Goal: Transaction & Acquisition: Purchase product/service

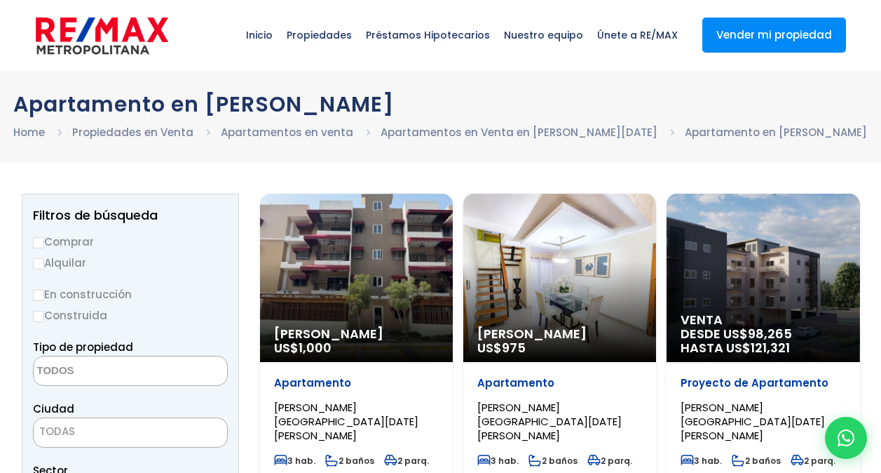
select select
click at [35, 239] on input "Comprar" at bounding box center [38, 242] width 11 height 11
radio input "true"
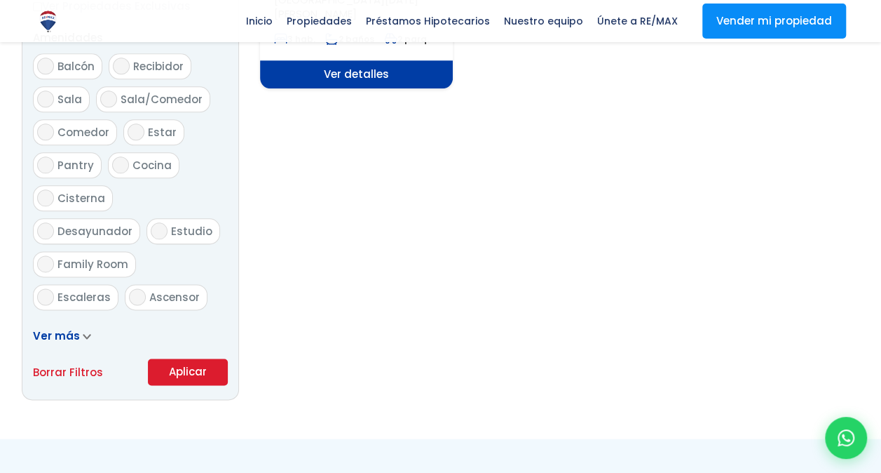
scroll to position [838, 0]
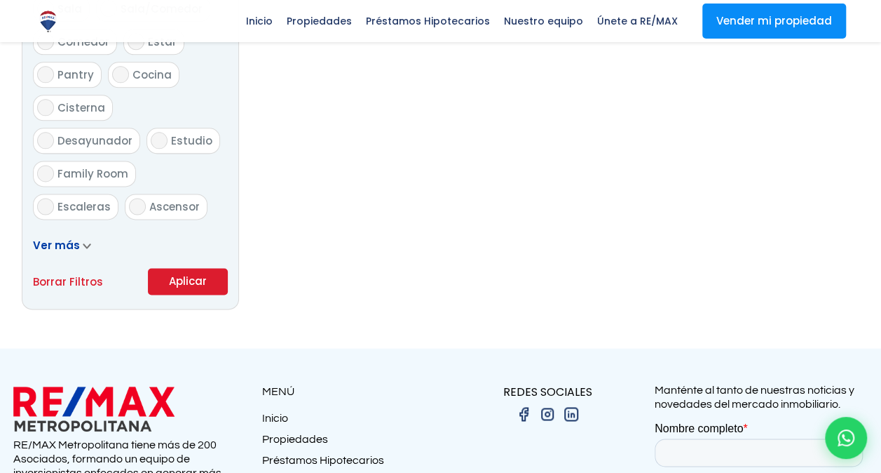
click at [195, 279] on button "Aplicar" at bounding box center [188, 281] width 80 height 27
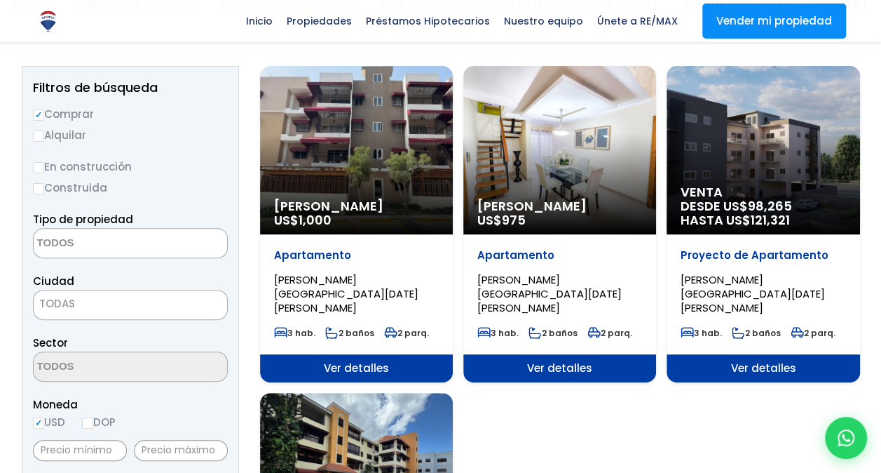
scroll to position [0, 0]
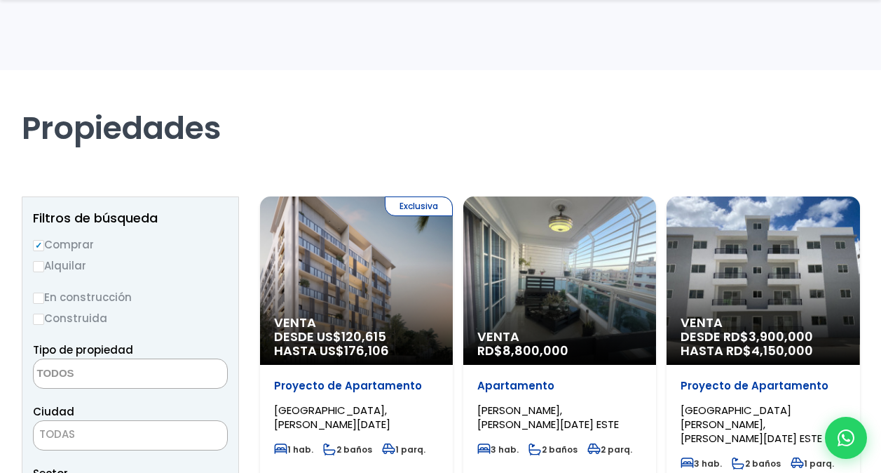
select select
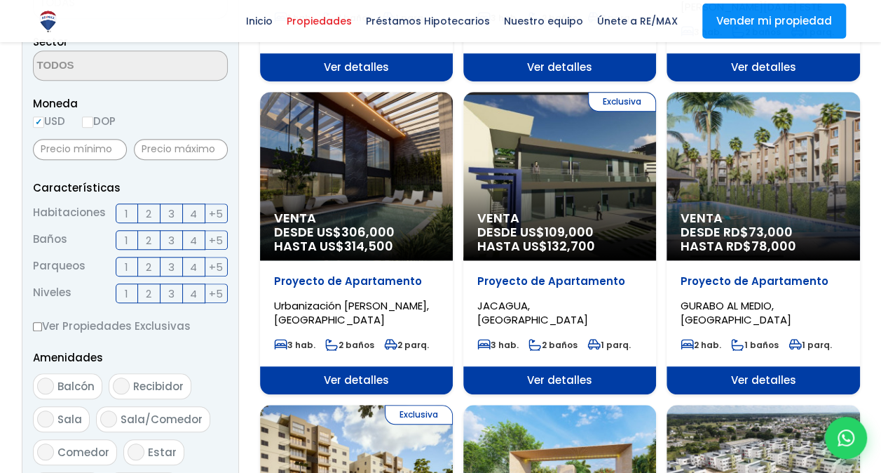
scroll to position [440, 0]
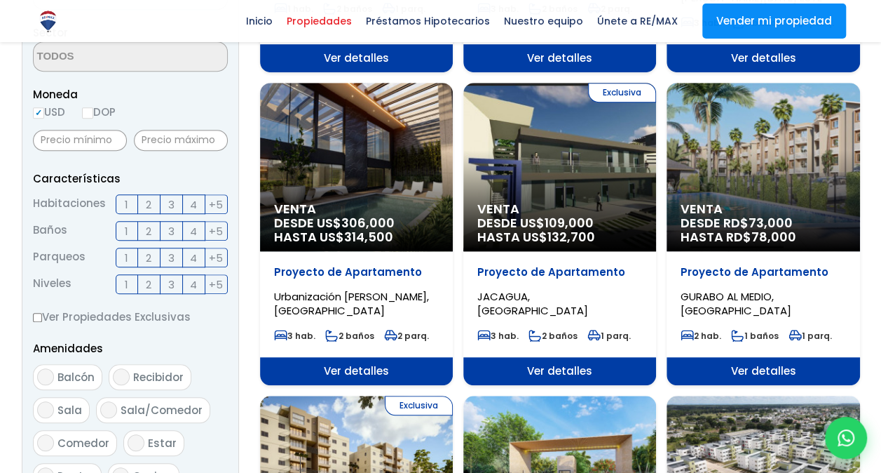
click at [149, 251] on span "2" at bounding box center [149, 258] width 6 height 18
click at [0, 0] on input "2" at bounding box center [0, 0] width 0 height 0
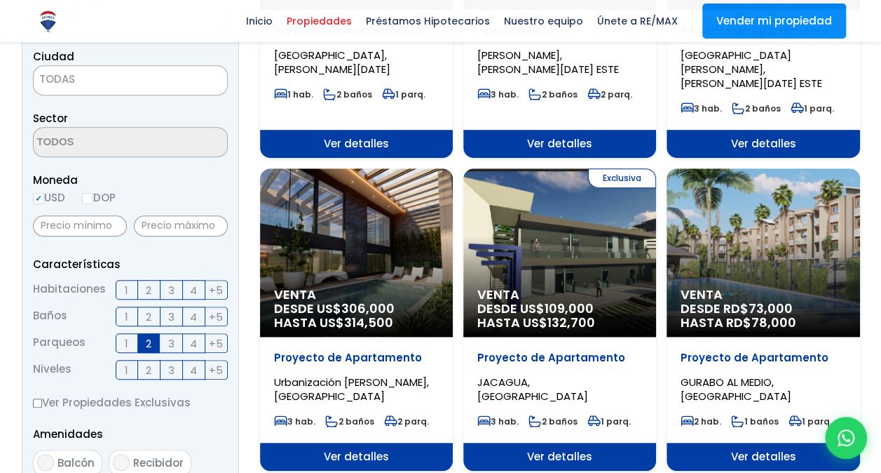
scroll to position [354, 0]
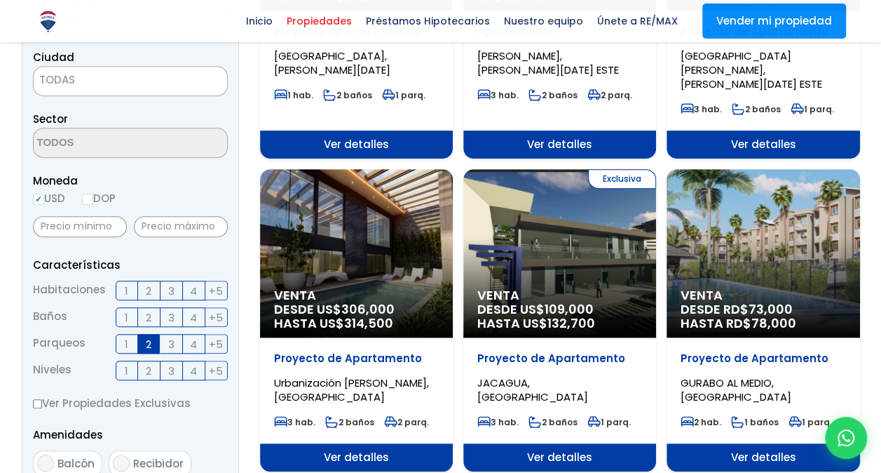
click at [90, 194] on input "DOP" at bounding box center [87, 199] width 11 height 11
radio input "true"
click at [37, 199] on input "USD" at bounding box center [38, 199] width 11 height 11
radio input "true"
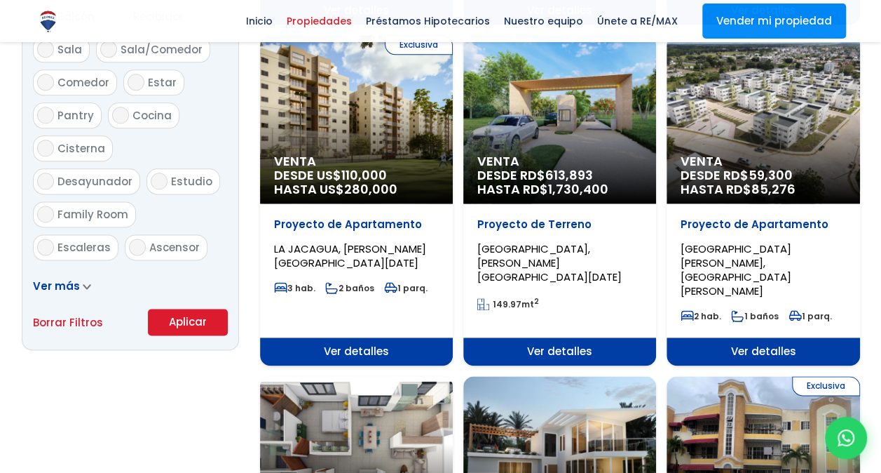
scroll to position [865, 0]
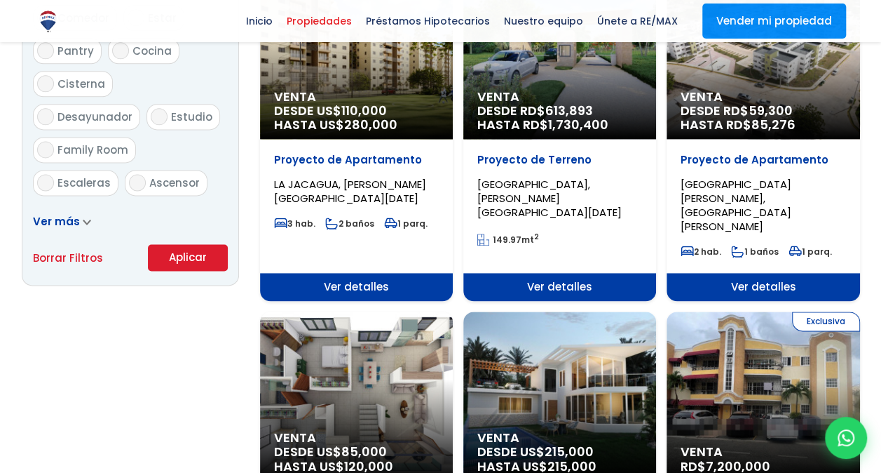
click at [175, 255] on button "Aplicar" at bounding box center [188, 257] width 80 height 27
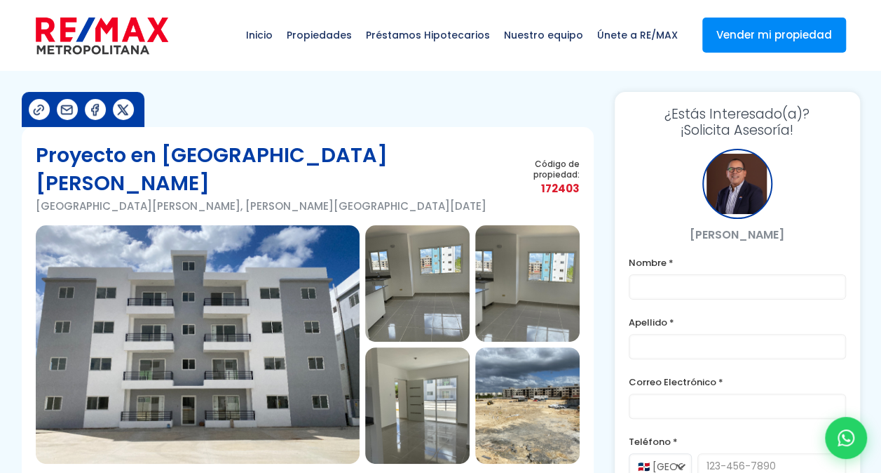
click at [195, 197] on p "Ciudad Juan Bosch, Santo Domingo Este" at bounding box center [267, 206] width 462 height 18
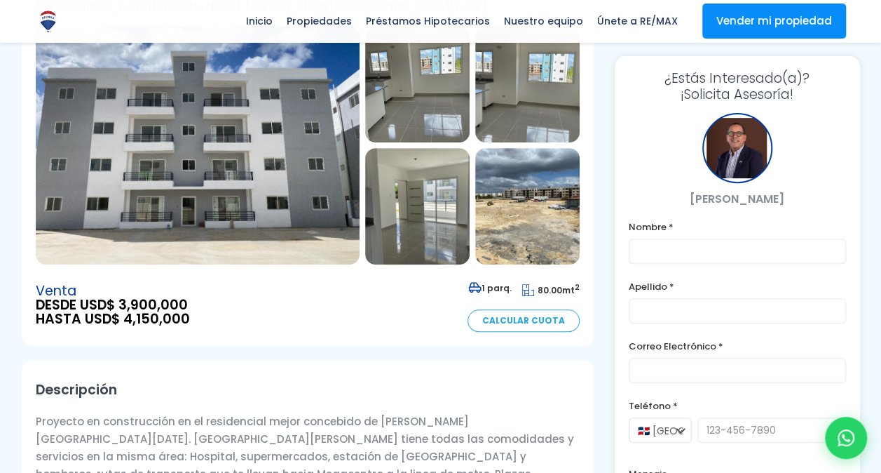
scroll to position [287, 0]
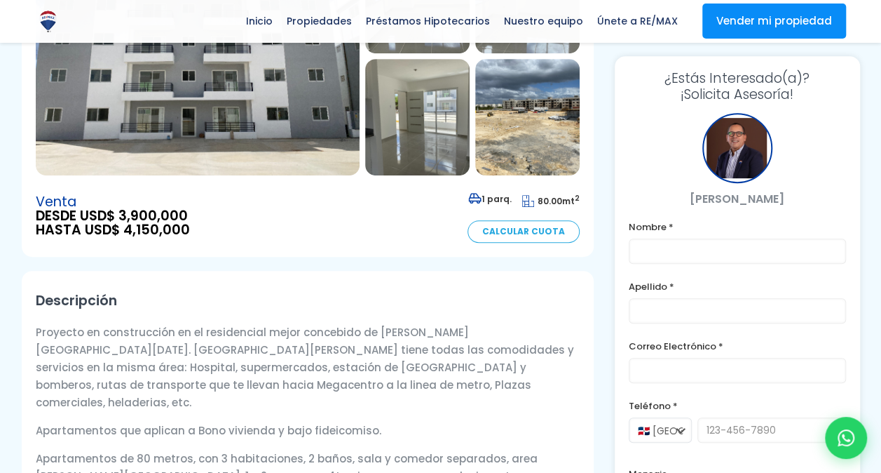
click at [170, 209] on span "DESDE USD$ 3,900,000" at bounding box center [113, 216] width 154 height 14
drag, startPoint x: 170, startPoint y: 181, endPoint x: 195, endPoint y: 195, distance: 28.9
click at [195, 195] on div "Venta DESDE USD$ 3,900,000 HASTA USD$ 4,150,000 1 parq. 80.00 mt 2 Calcular Cuo…" at bounding box center [308, 215] width 544 height 53
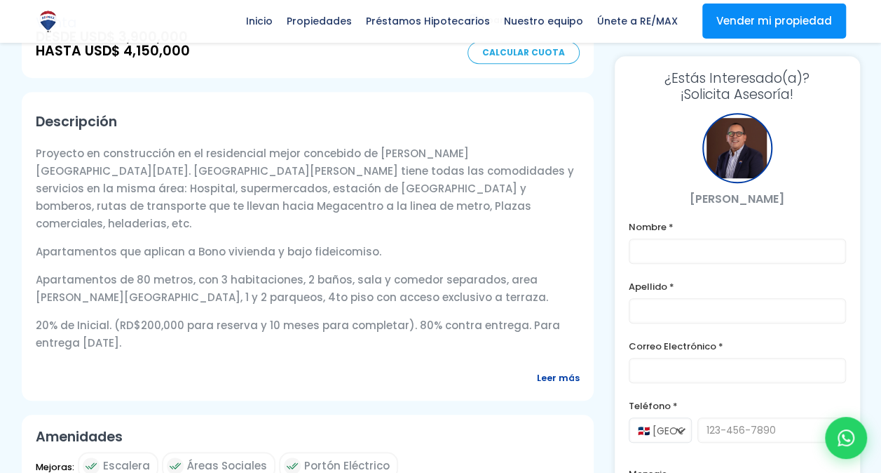
scroll to position [466, 0]
click at [342, 170] on p "Proyecto en construcción en el residencial mejor concebido de Santo Domingo Est…" at bounding box center [308, 189] width 544 height 88
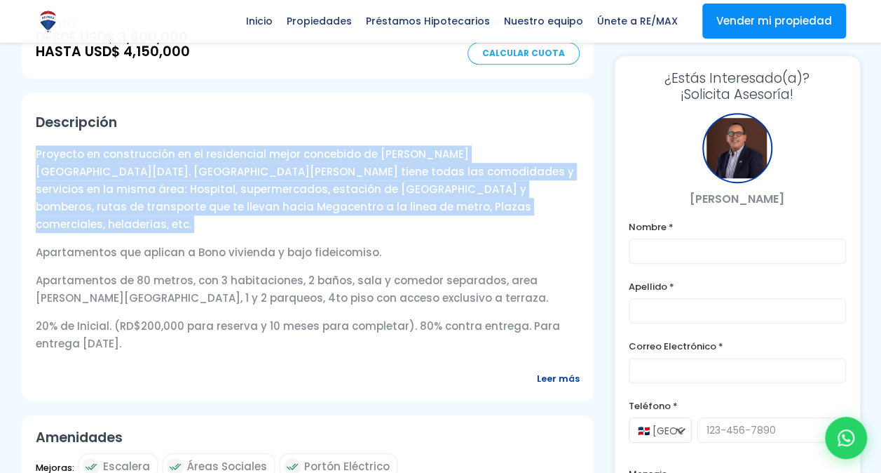
click at [342, 170] on p "Proyecto en construcción en el residencial mejor concebido de Santo Domingo Est…" at bounding box center [308, 189] width 544 height 88
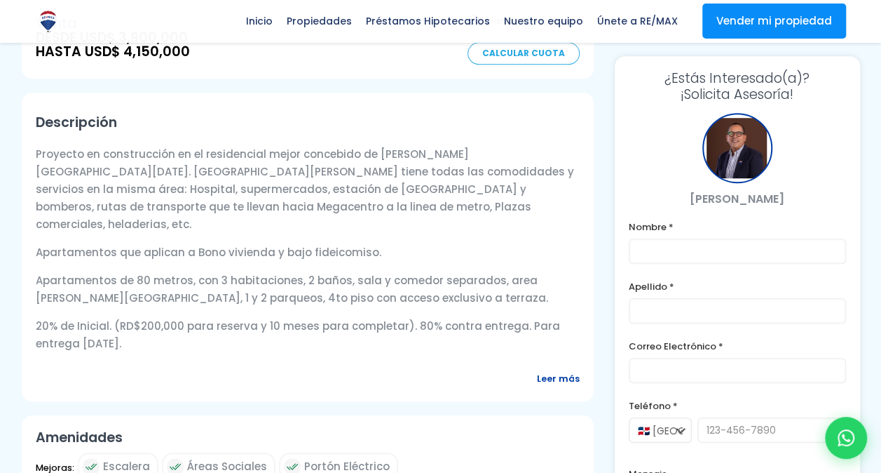
click at [550, 370] on span "Leer más" at bounding box center [558, 379] width 43 height 18
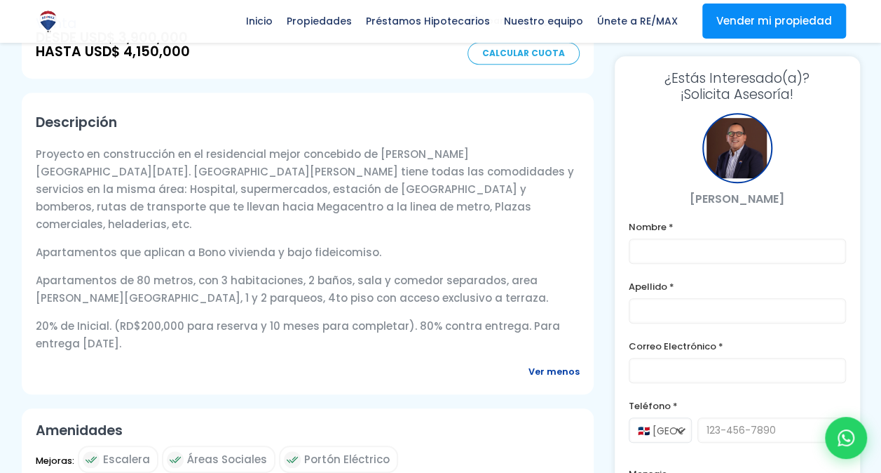
click at [264, 271] on p "Apartamentos de 80 metros, con 3 habitaciones, 2 baños, sala y comedor separado…" at bounding box center [308, 288] width 544 height 35
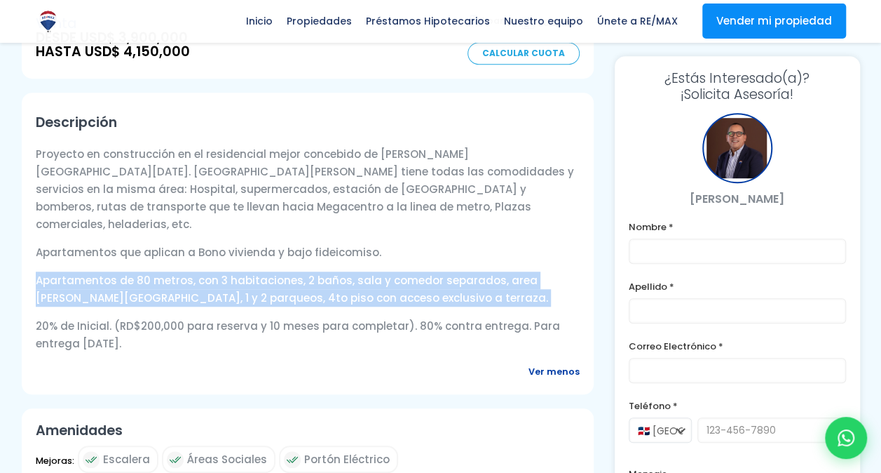
click at [264, 271] on p "Apartamentos de 80 metros, con 3 habitaciones, 2 baños, sala y comedor separado…" at bounding box center [308, 288] width 544 height 35
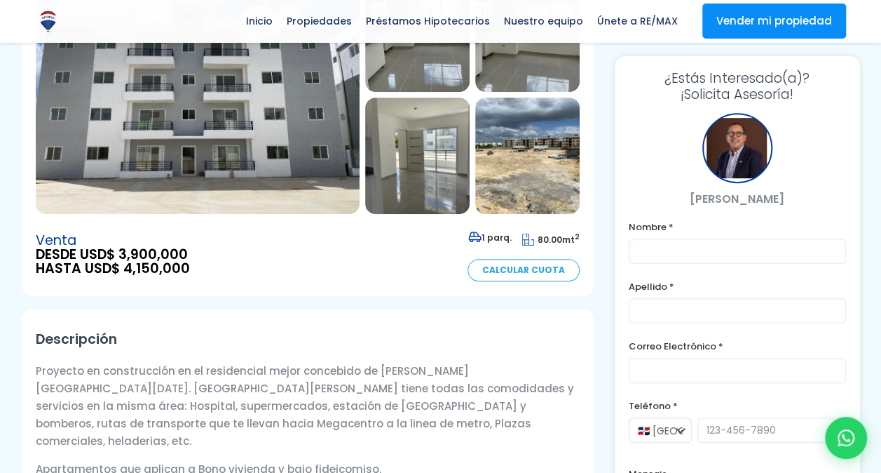
click at [241, 362] on p "Proyecto en construcción en el residencial mejor concebido de Santo Domingo Est…" at bounding box center [308, 406] width 544 height 88
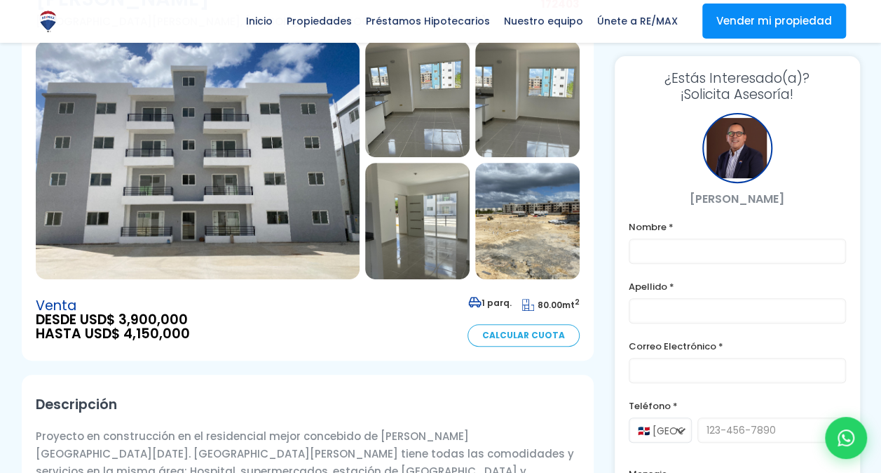
scroll to position [181, 0]
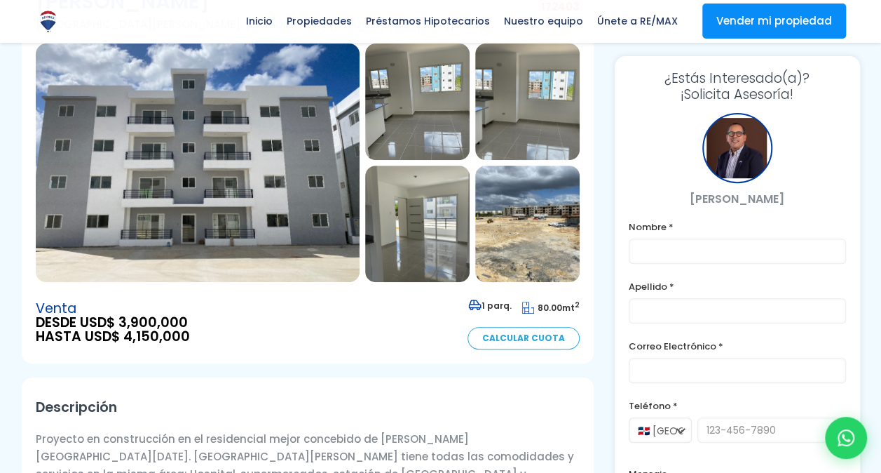
click at [295, 316] on div "Venta DESDE USD$ 3,900,000 HASTA USD$ 4,150,000 1 parq. 80.00 mt 2 Calcular Cuo…" at bounding box center [308, 322] width 544 height 53
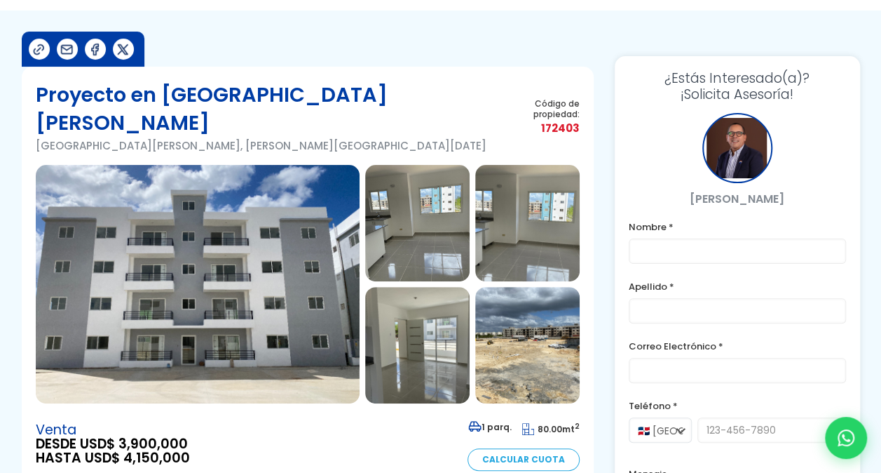
scroll to position [0, 0]
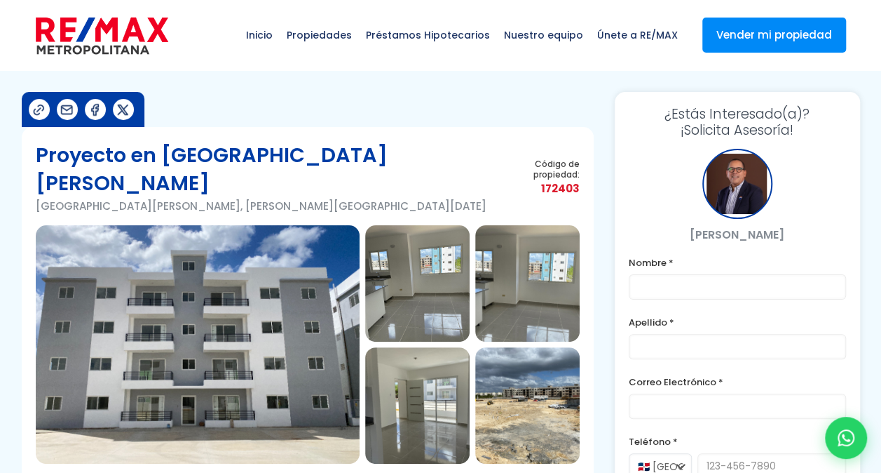
click at [384, 150] on div "Proyecto en Ciudad Juan Bosch Ciudad Juan Bosch, Santo Domingo Este Código de p…" at bounding box center [308, 183] width 544 height 84
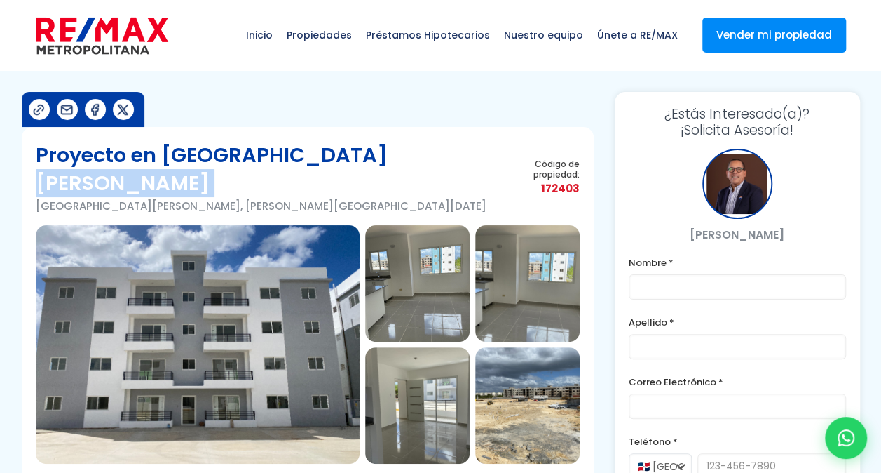
click at [384, 150] on div "Proyecto en Ciudad Juan Bosch Ciudad Juan Bosch, Santo Domingo Este Código de p…" at bounding box center [308, 183] width 544 height 84
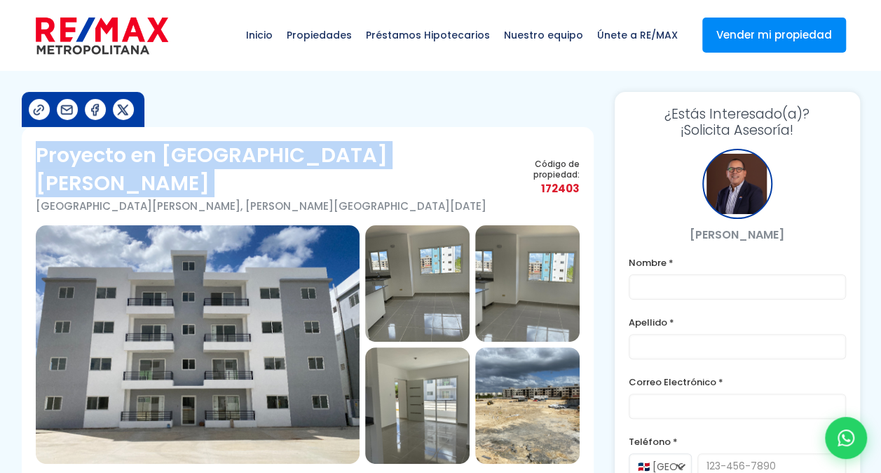
click at [384, 150] on div "Proyecto en Ciudad Juan Bosch Ciudad Juan Bosch, Santo Domingo Este Código de p…" at bounding box center [308, 183] width 544 height 84
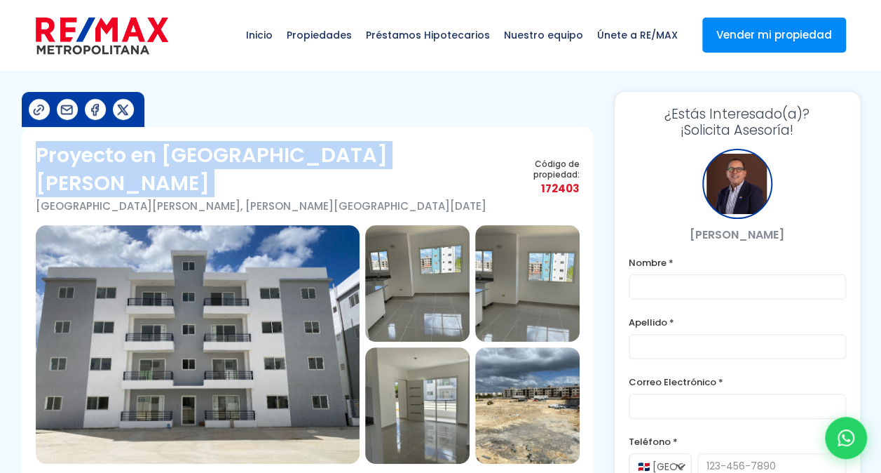
drag, startPoint x: 384, startPoint y: 150, endPoint x: 361, endPoint y: 153, distance: 22.6
click at [361, 153] on div "Proyecto en Ciudad Juan Bosch Ciudad Juan Bosch, Santo Domingo Este Código de p…" at bounding box center [308, 183] width 544 height 84
click at [325, 161] on h1 "Proyecto en Ciudad Juan Bosch" at bounding box center [267, 169] width 462 height 56
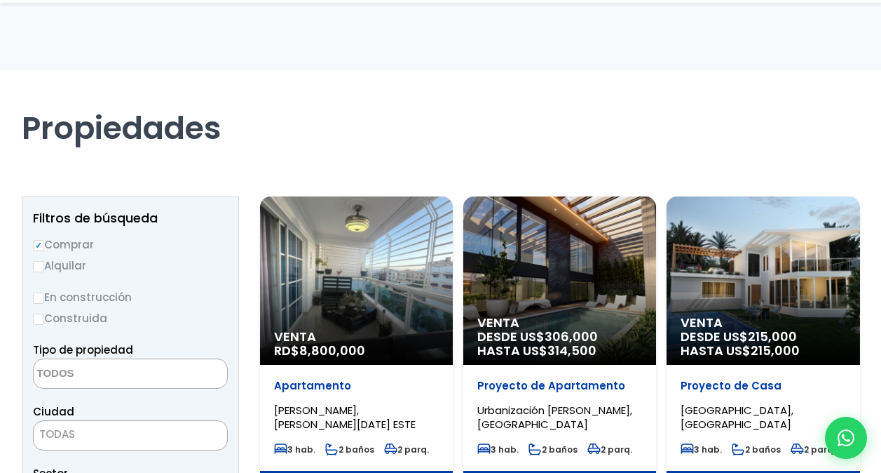
select select
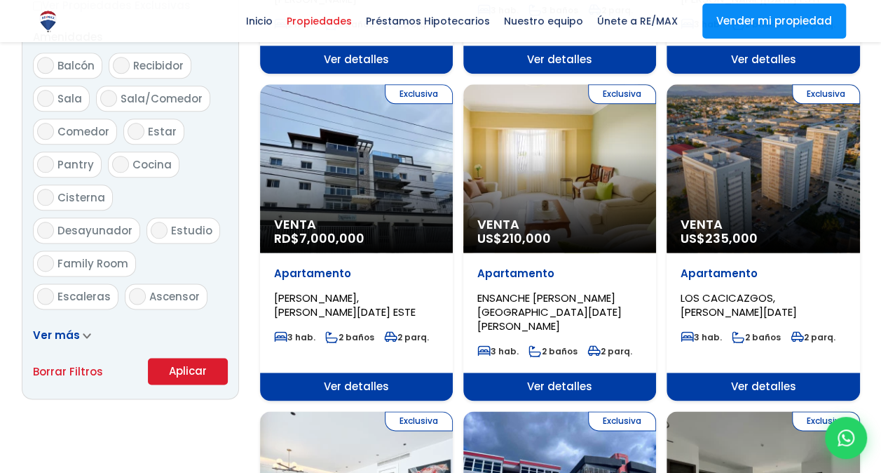
scroll to position [753, 0]
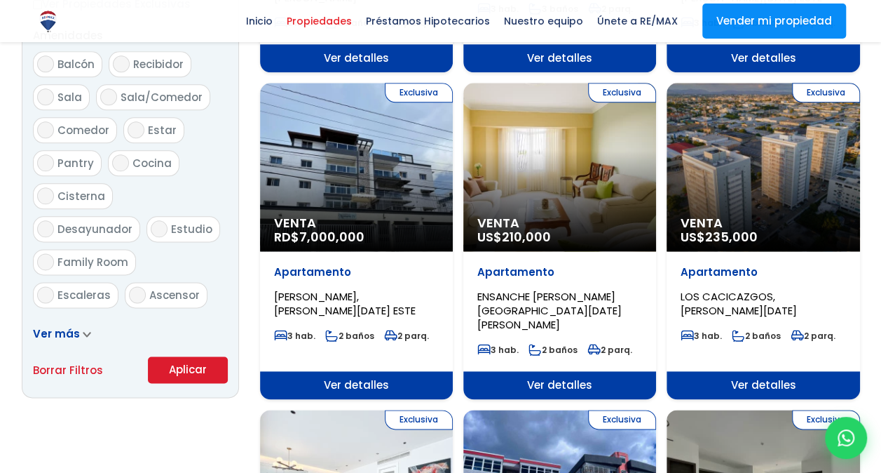
click at [71, 330] on span "Ver más" at bounding box center [56, 333] width 47 height 15
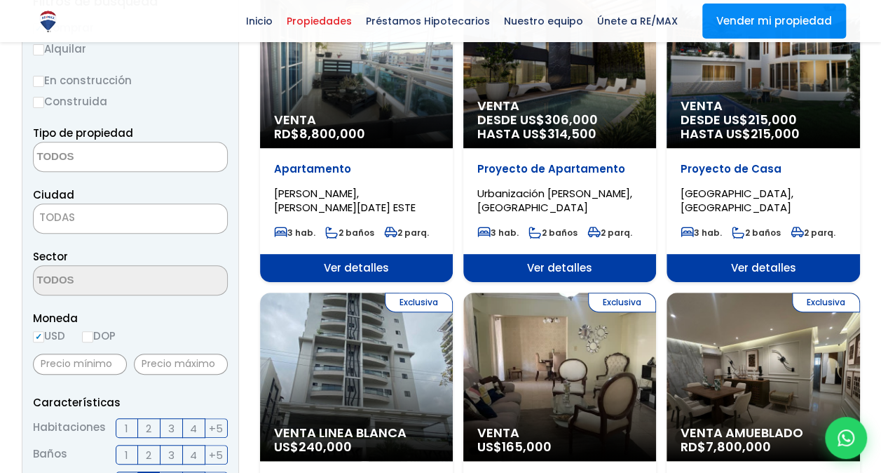
scroll to position [216, 0]
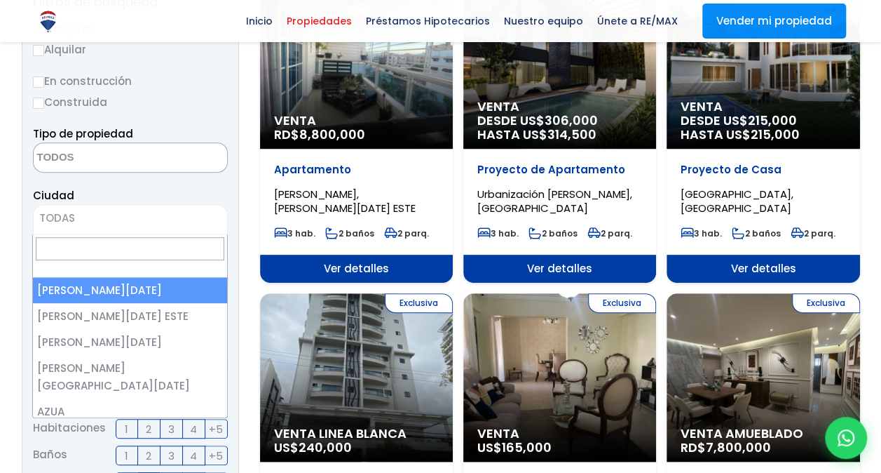
click at [164, 216] on span "TODAS" at bounding box center [131, 218] width 194 height 20
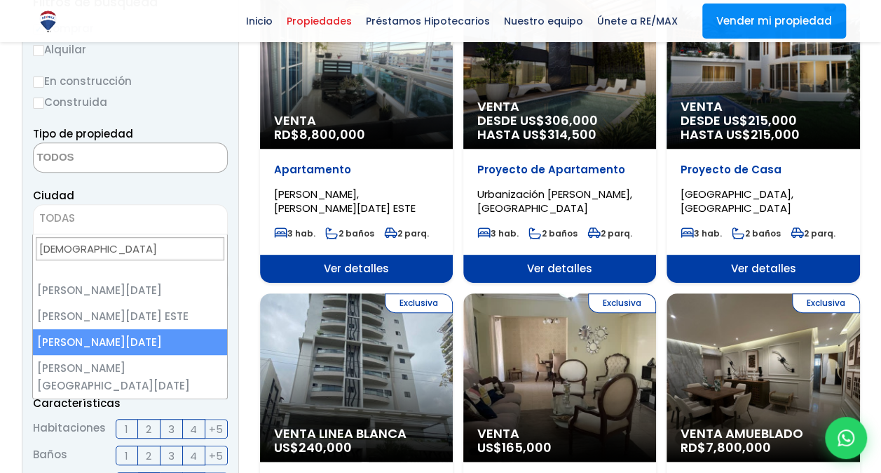
type input "santo"
select select "149"
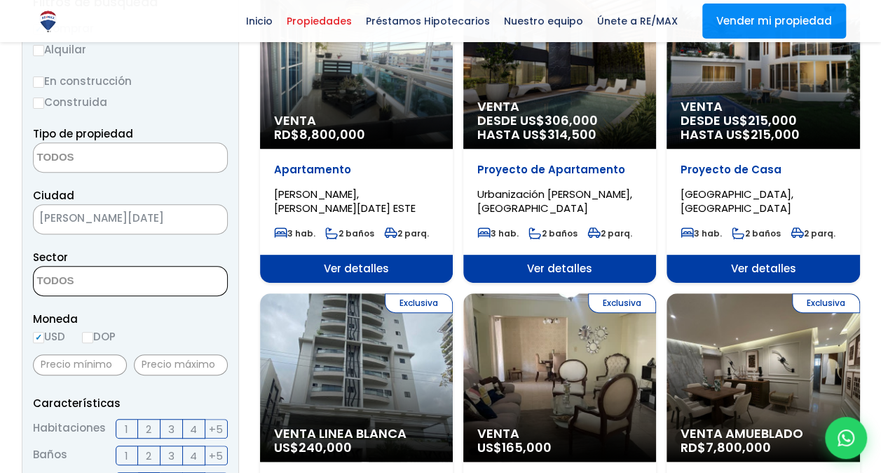
click at [167, 273] on span at bounding box center [130, 281] width 195 height 30
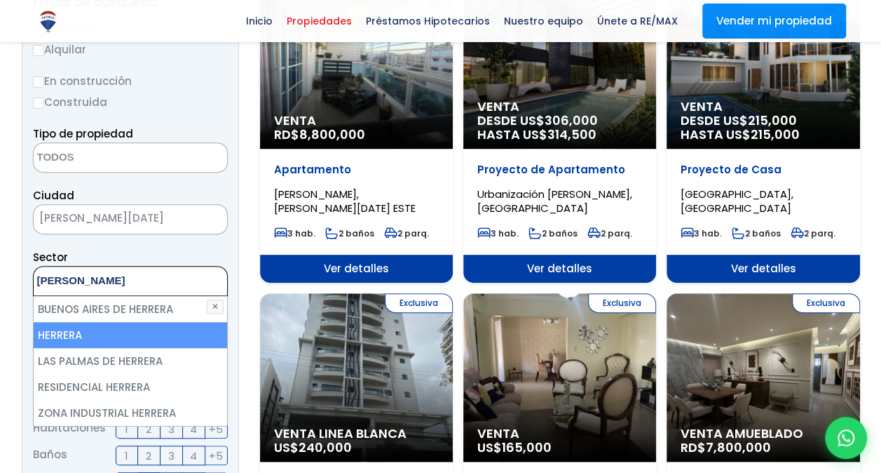
type textarea "herre"
click at [161, 330] on li "HERRERA" at bounding box center [131, 335] width 194 height 26
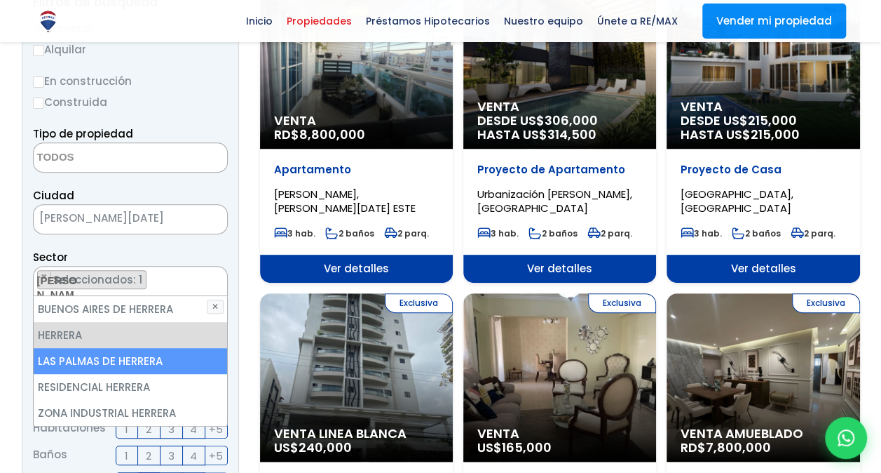
click at [151, 360] on li "LAS PALMAS DE HERRERA" at bounding box center [131, 361] width 194 height 26
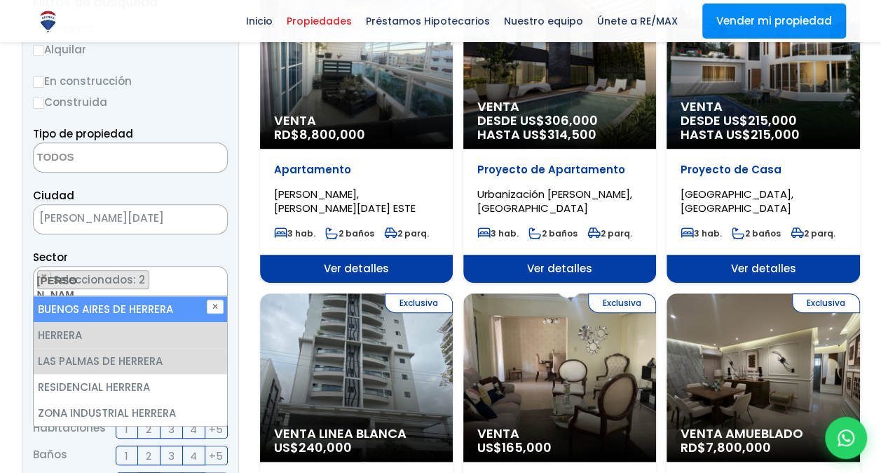
click at [175, 304] on li "BUENOS AIRES DE HERRERA" at bounding box center [131, 309] width 194 height 26
select select "13424"
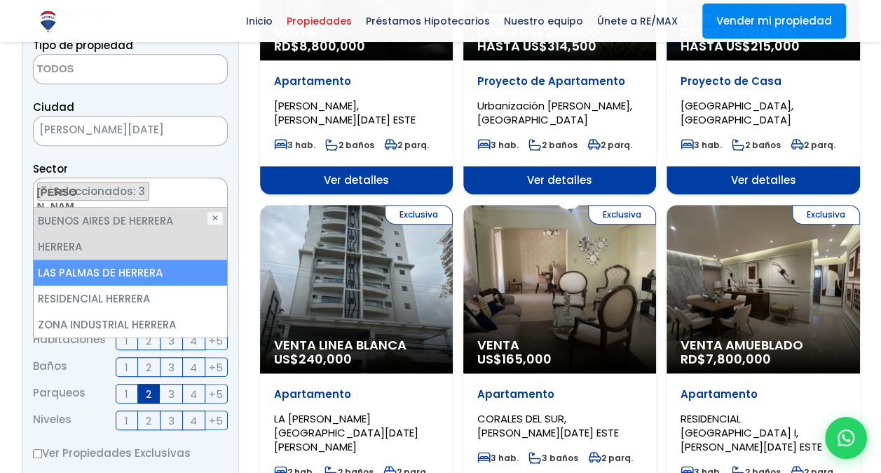
scroll to position [311, 0]
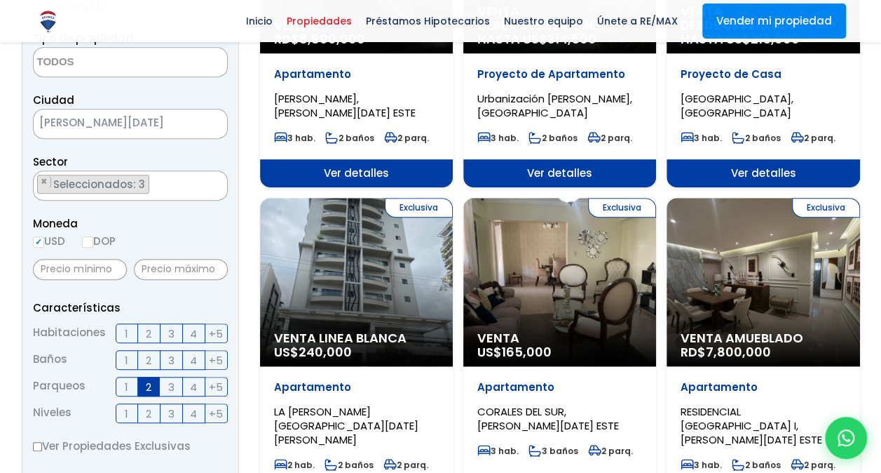
click at [90, 362] on li "Baños 1 2 3 4 +5" at bounding box center [130, 360] width 195 height 20
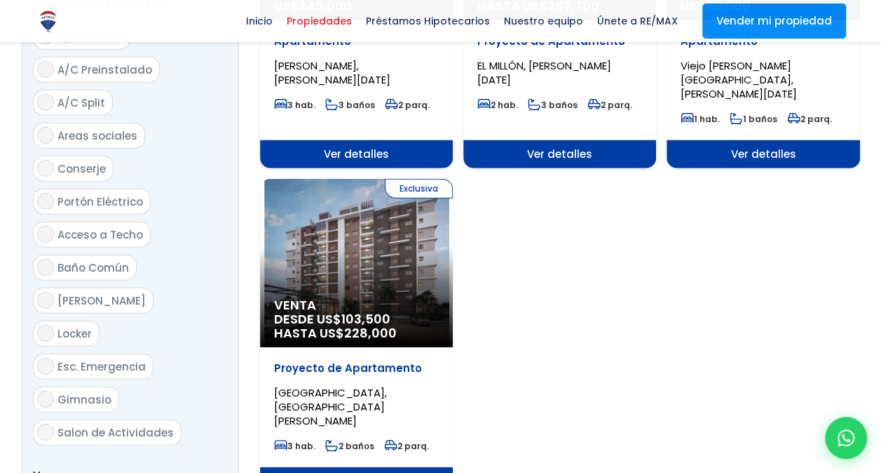
scroll to position [1639, 0]
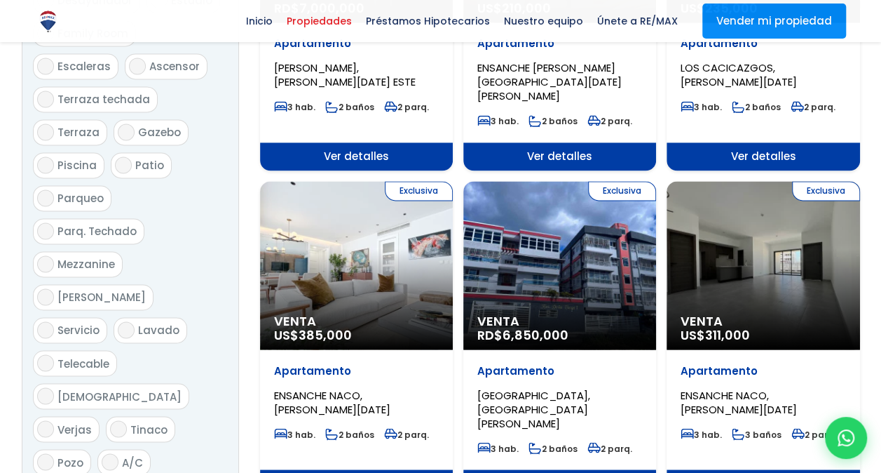
scroll to position [968, 0]
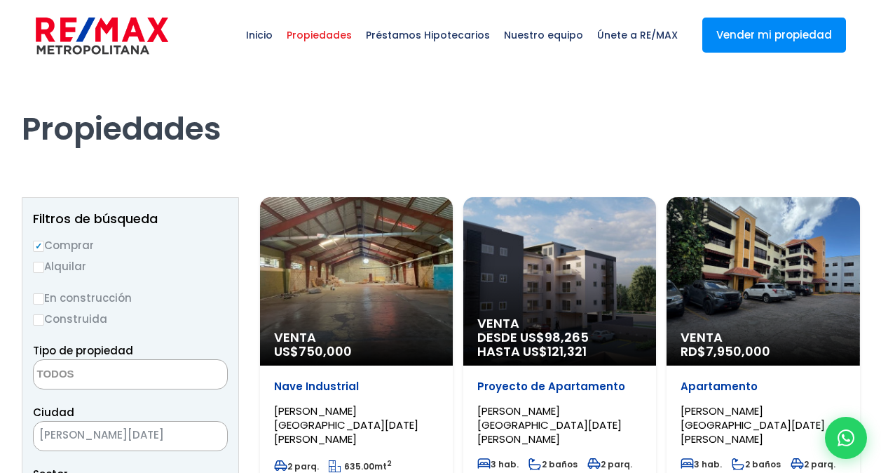
select select
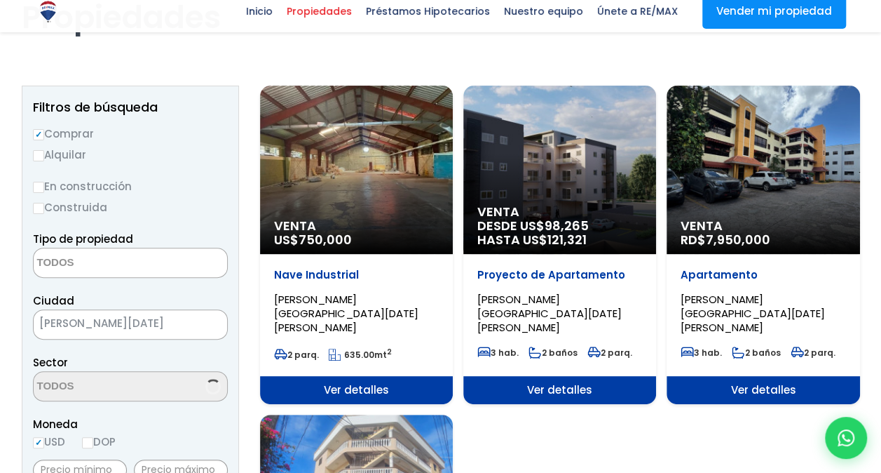
select select "13424"
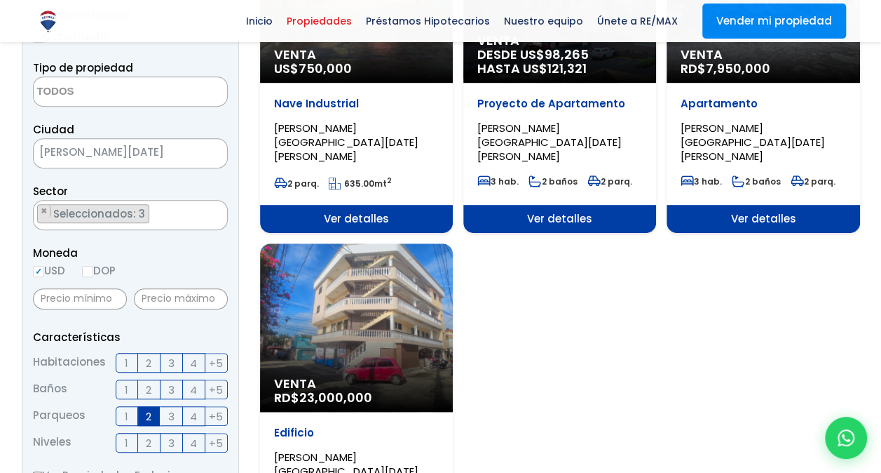
scroll to position [283, 0]
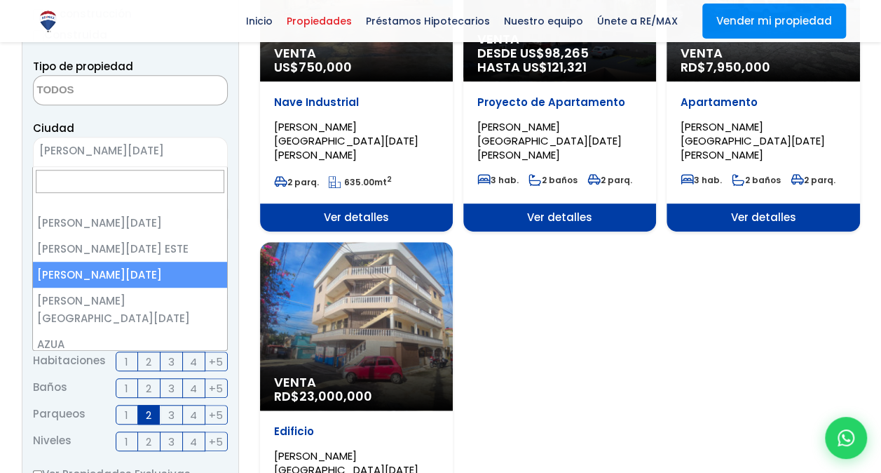
click at [190, 143] on span "[PERSON_NAME][DATE]" at bounding box center [113, 151] width 158 height 20
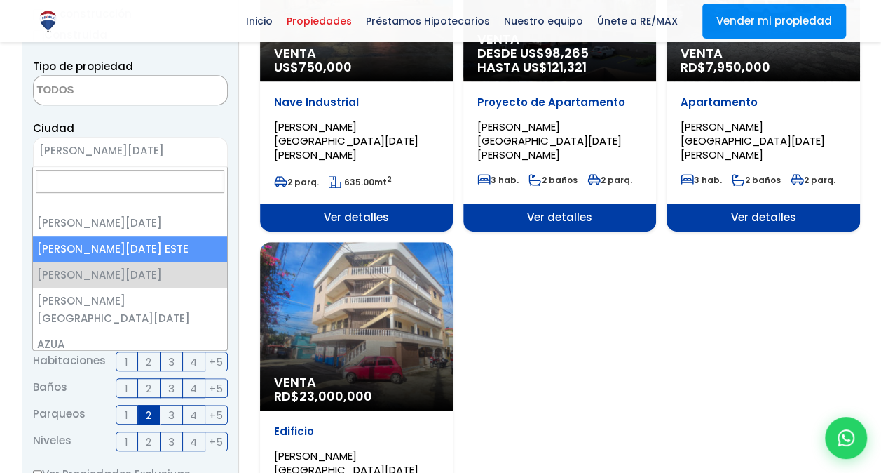
select select "148"
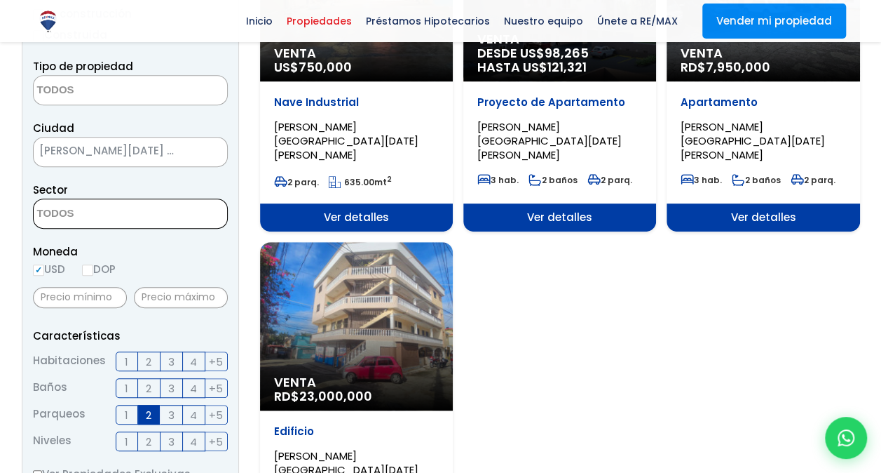
click at [143, 215] on textarea "Search" at bounding box center [102, 214] width 136 height 30
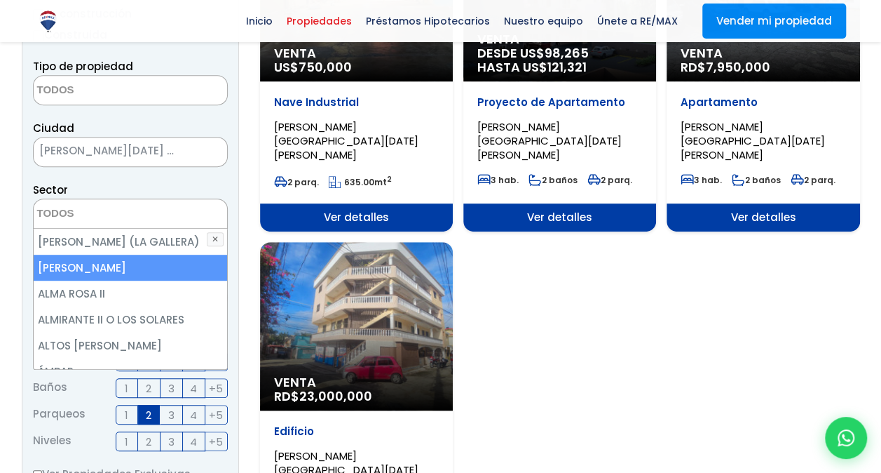
click at [142, 271] on li "[PERSON_NAME]" at bounding box center [131, 268] width 194 height 26
select select "13154"
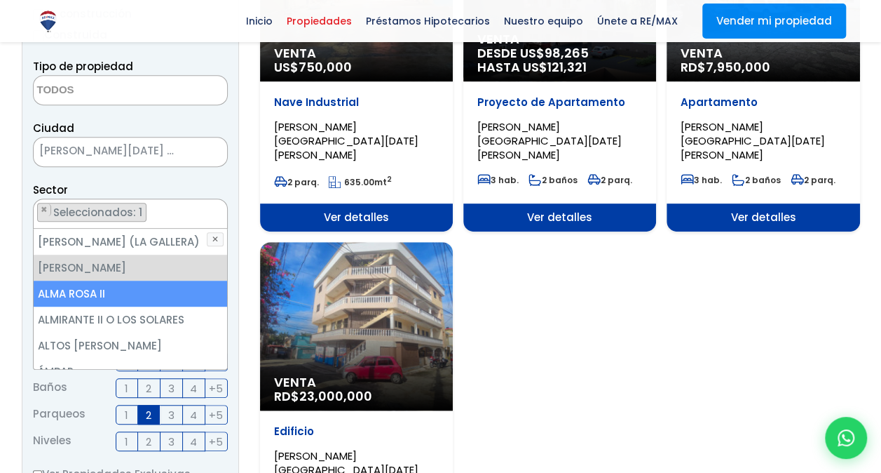
click at [123, 292] on li "ALMA ROSA II" at bounding box center [131, 293] width 194 height 26
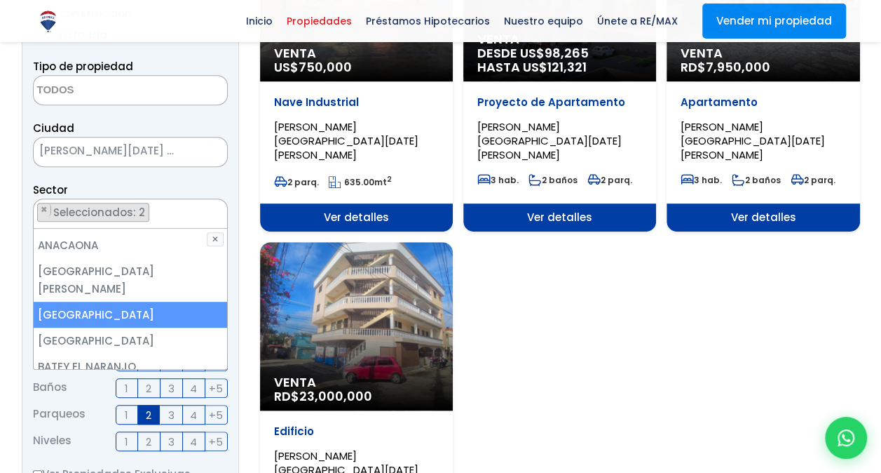
click at [123, 302] on li "AVENIDA ESPAÑA" at bounding box center [131, 315] width 194 height 26
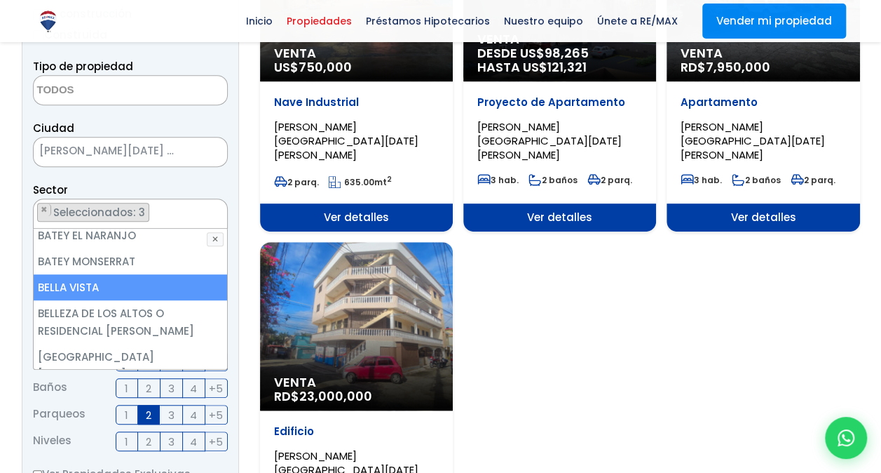
scroll to position [310, 0]
click at [149, 273] on li "BELLA VISTA" at bounding box center [131, 286] width 194 height 26
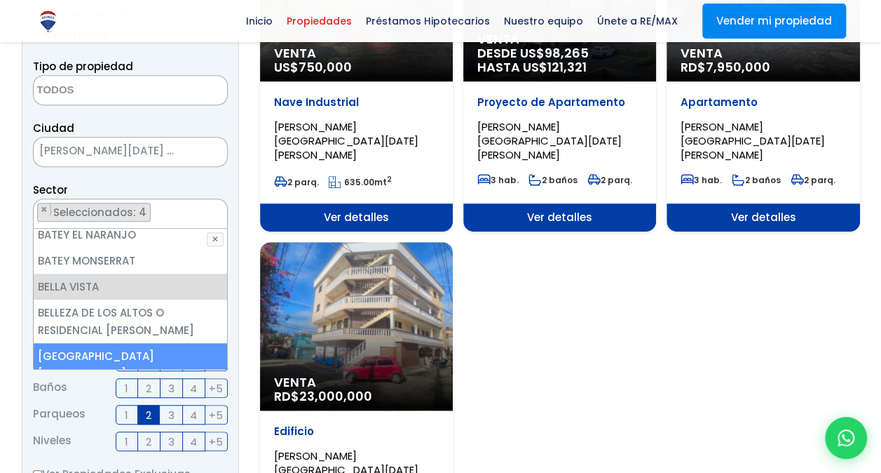
click at [134, 343] on li "[GEOGRAPHIC_DATA][PERSON_NAME]" at bounding box center [131, 364] width 194 height 43
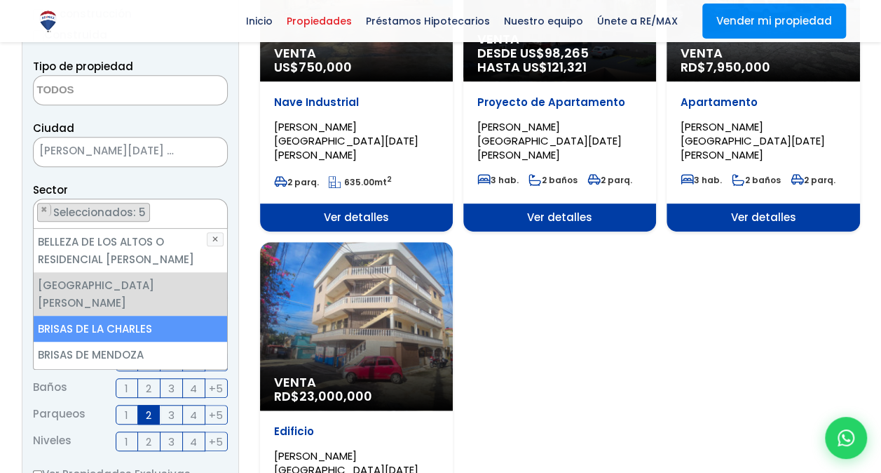
scroll to position [381, 0]
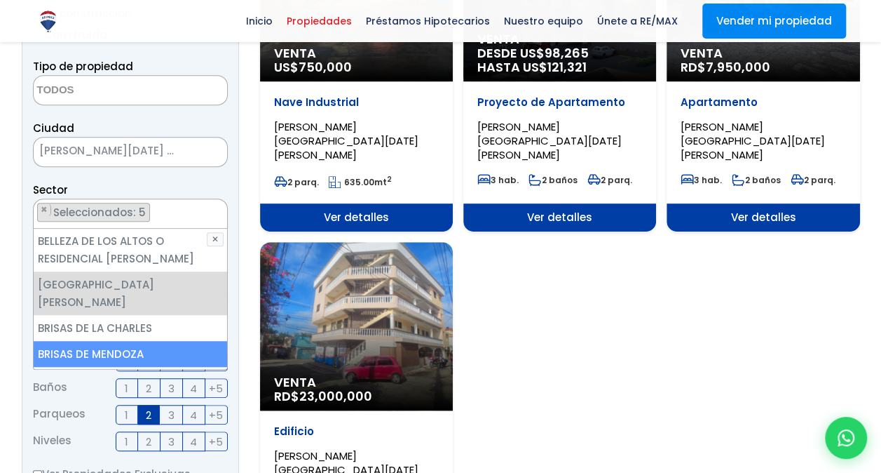
click at [161, 341] on li "BRISAS DE MENDOZA" at bounding box center [131, 354] width 194 height 26
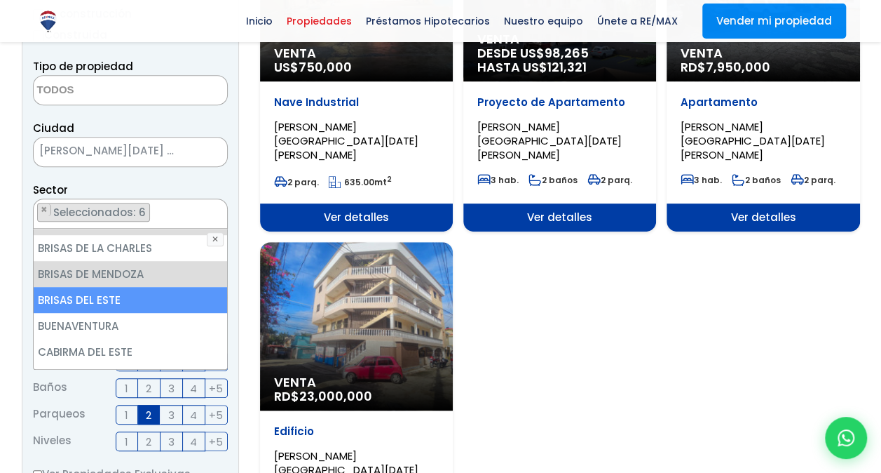
scroll to position [462, 0]
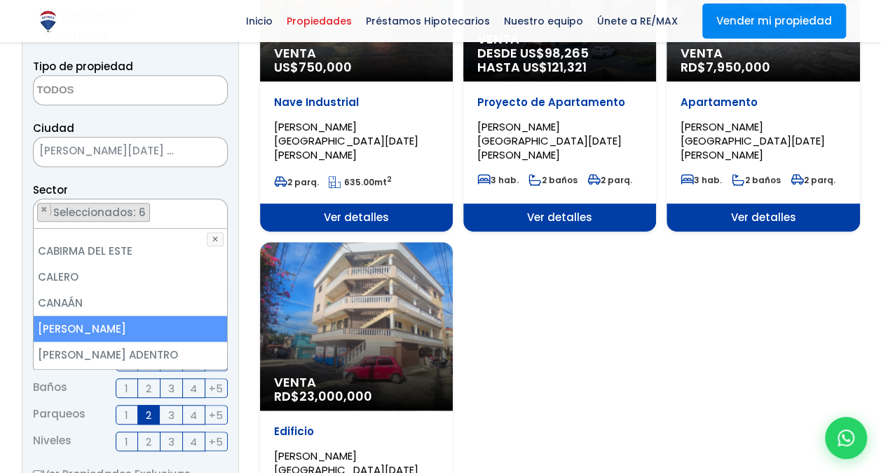
click at [170, 316] on li "[PERSON_NAME]" at bounding box center [131, 329] width 194 height 26
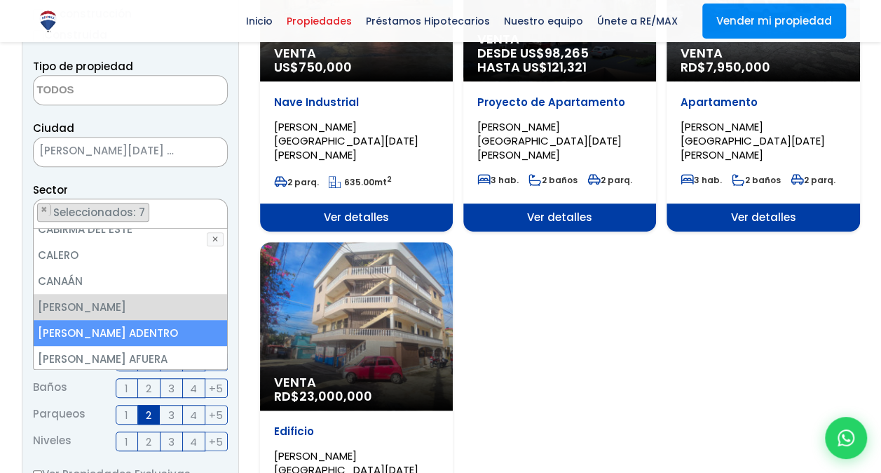
click at [170, 320] on li "[PERSON_NAME] ADENTRO" at bounding box center [131, 333] width 194 height 26
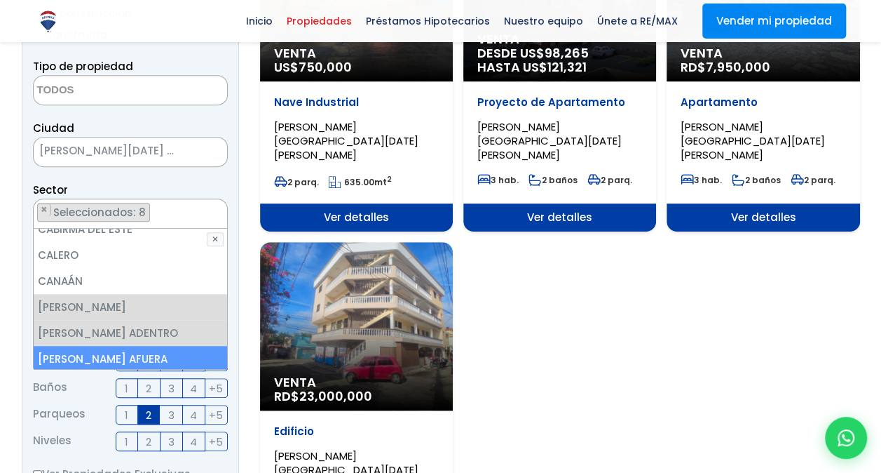
click at [163, 346] on li "[PERSON_NAME] AFUERA" at bounding box center [131, 359] width 194 height 26
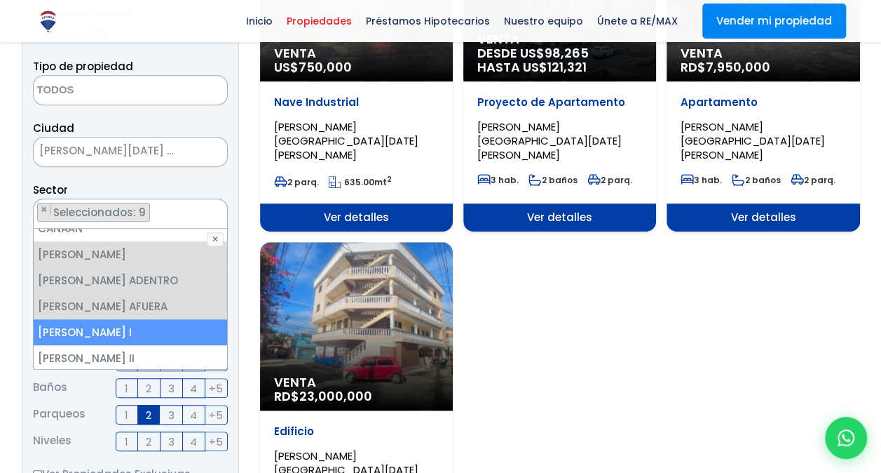
click at [170, 319] on li "[PERSON_NAME] I" at bounding box center [131, 332] width 194 height 26
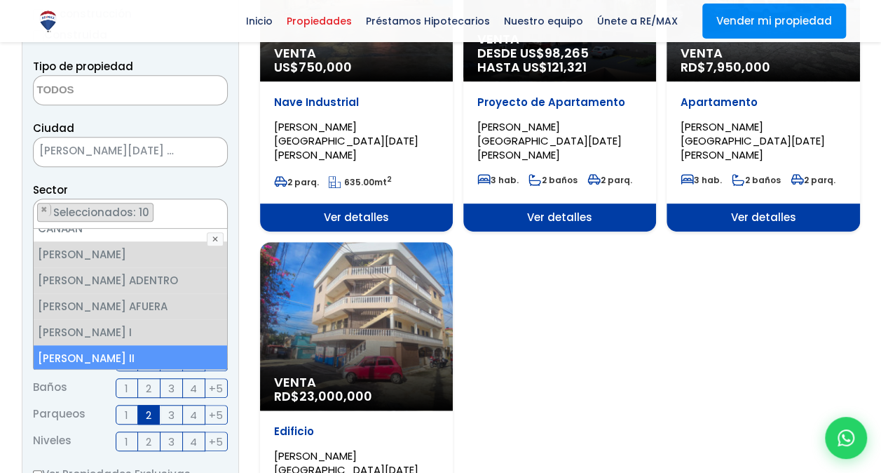
click at [156, 345] on li "[PERSON_NAME] II" at bounding box center [131, 358] width 194 height 26
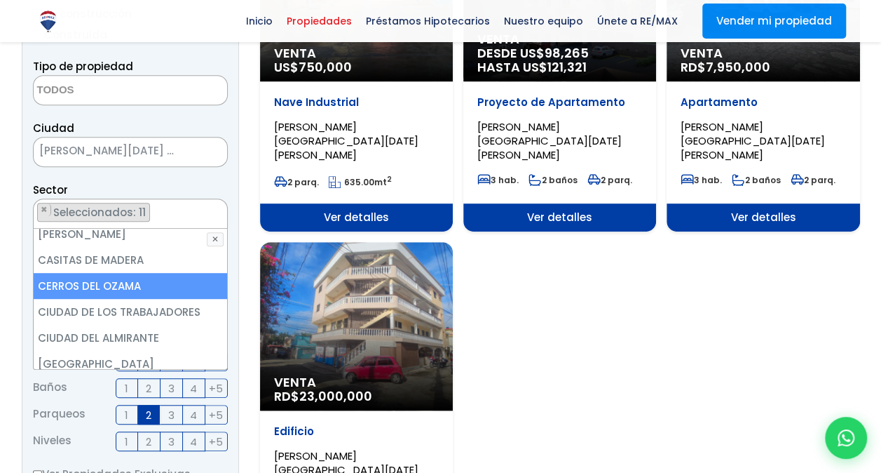
scroll to position [808, 0]
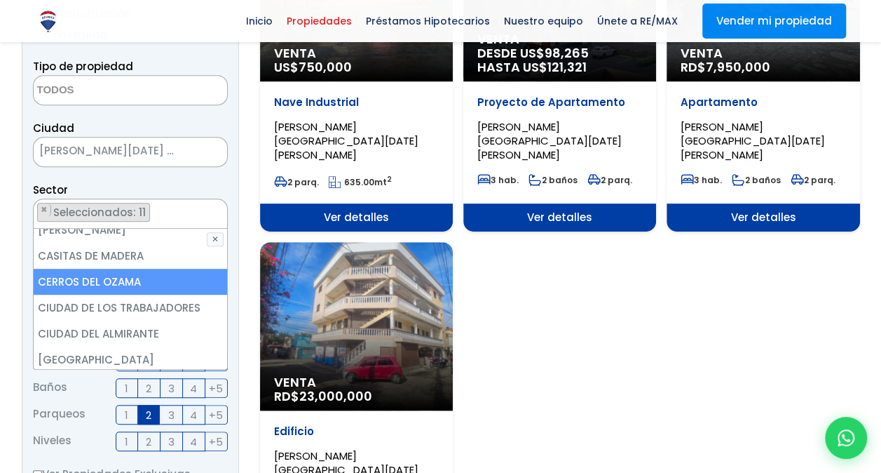
click at [127, 269] on li "CERROS DEL OZAMA" at bounding box center [131, 282] width 194 height 26
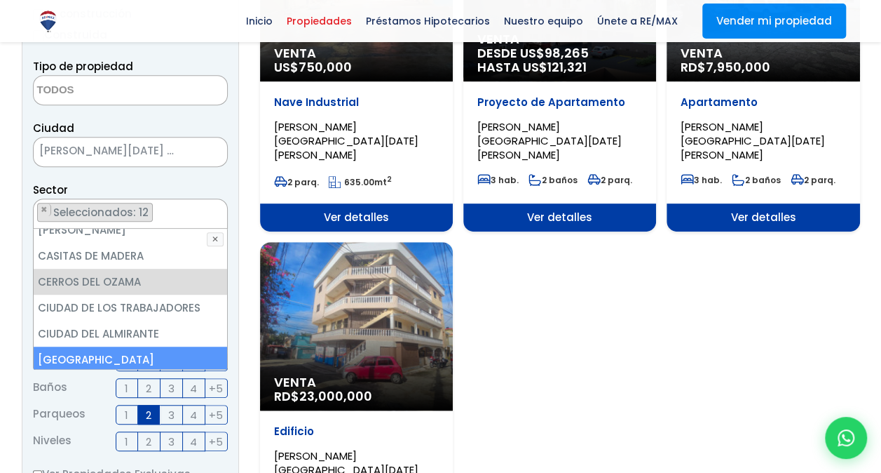
click at [112, 346] on li "[GEOGRAPHIC_DATA][PERSON_NAME]" at bounding box center [131, 367] width 194 height 43
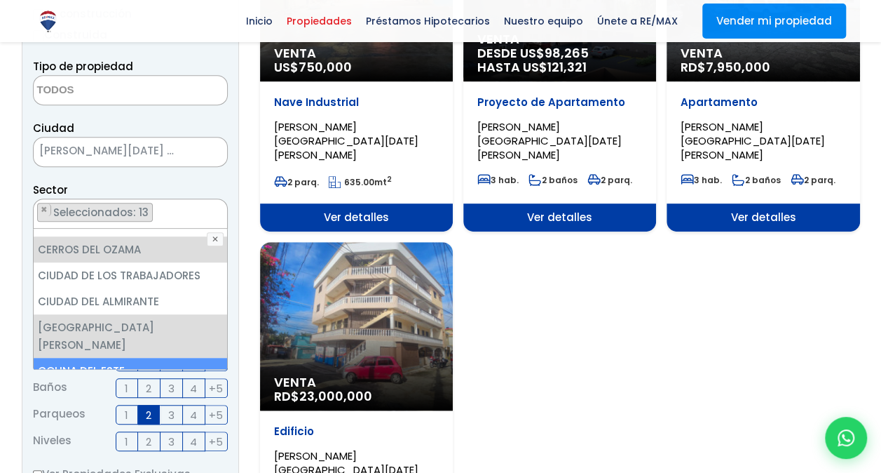
scroll to position [840, 0]
click at [112, 358] on li "COLINA DEL ESTE" at bounding box center [131, 371] width 194 height 26
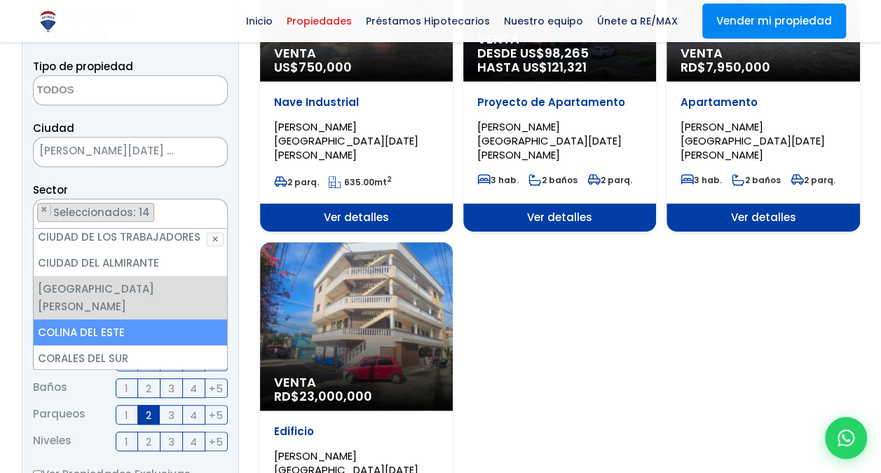
scroll to position [884, 0]
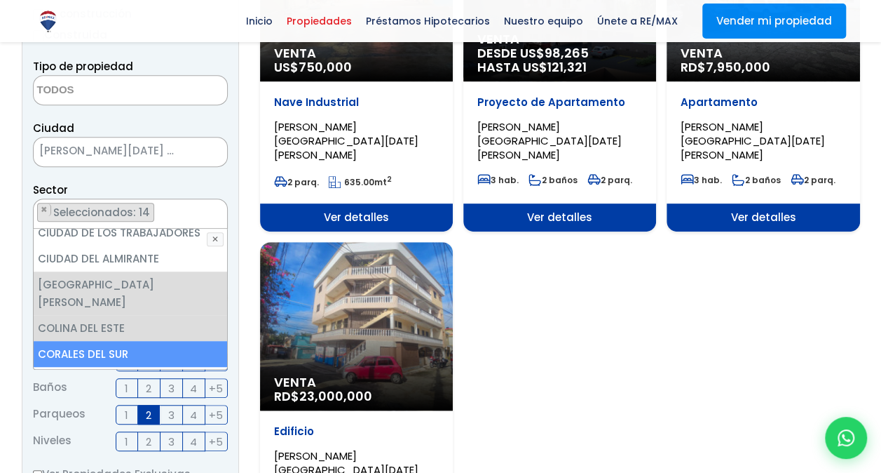
click at [132, 341] on li "CORALES DEL SUR" at bounding box center [131, 354] width 194 height 26
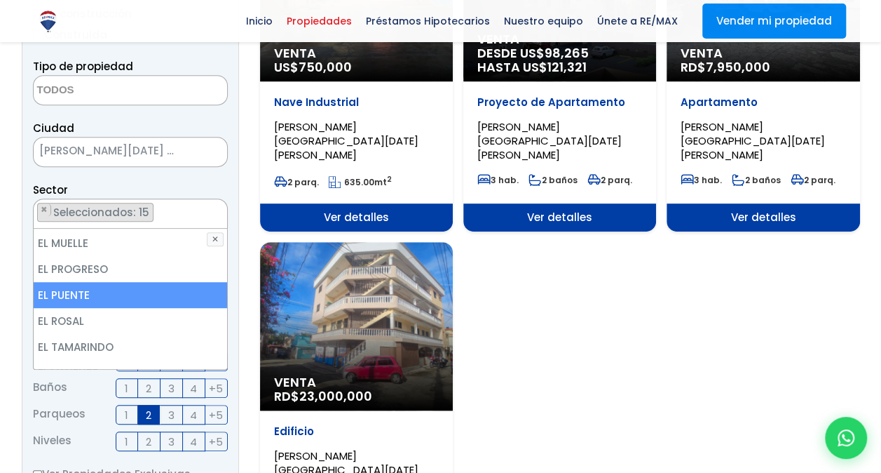
scroll to position [1291, 0]
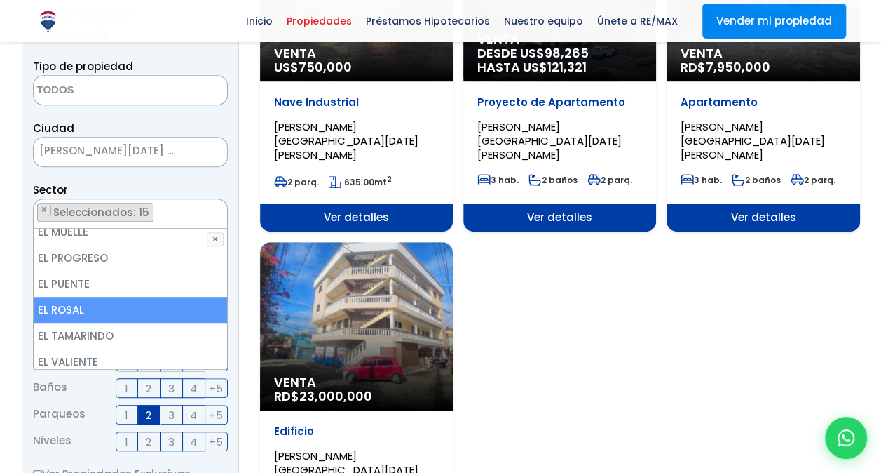
click at [109, 297] on li "EL ROSAL" at bounding box center [131, 310] width 194 height 26
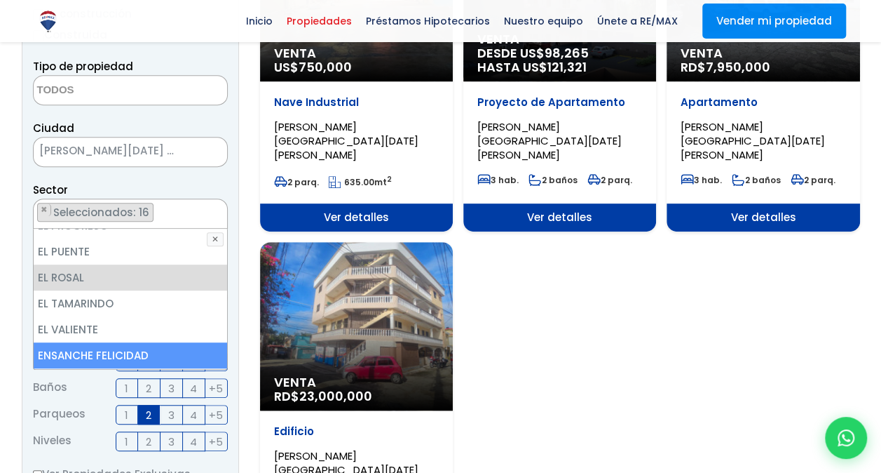
scroll to position [1329, 0]
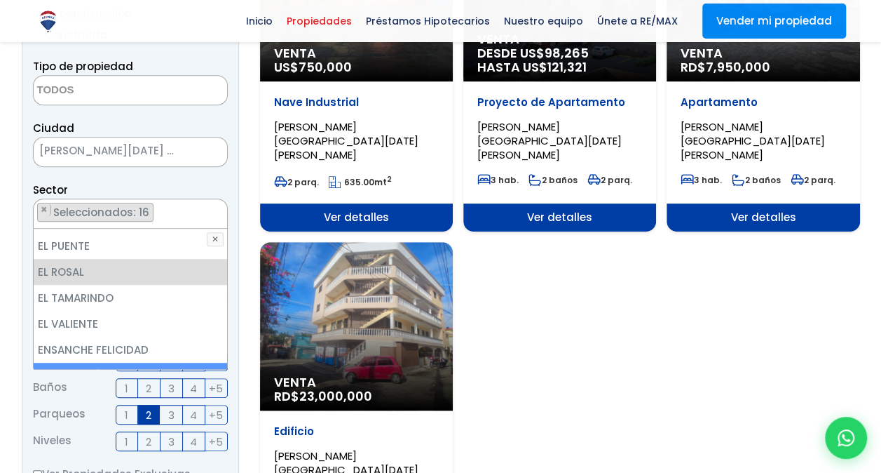
click at [133, 363] on li "ENSANCHE [PERSON_NAME]" at bounding box center [131, 376] width 194 height 26
click at [119, 388] on li "ENSANCHE OZAMA" at bounding box center [131, 401] width 194 height 26
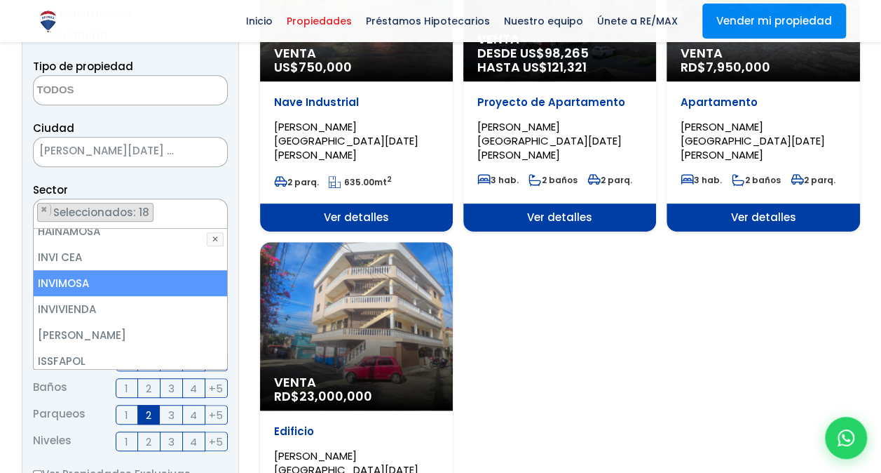
scroll to position [1604, 0]
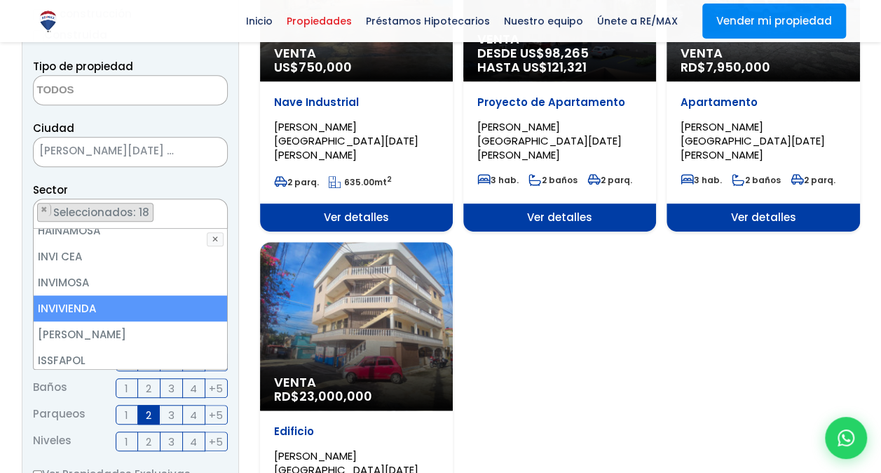
click at [118, 295] on li "INVIVIENDA" at bounding box center [131, 308] width 194 height 26
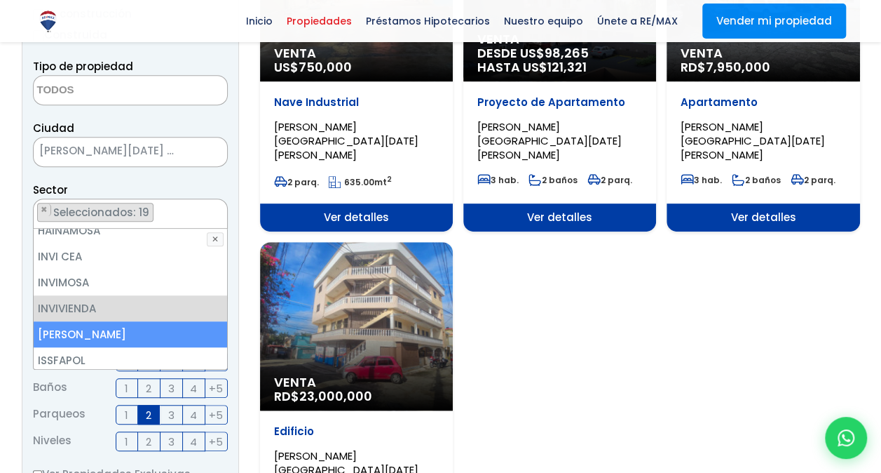
click at [96, 321] on li "[PERSON_NAME]" at bounding box center [131, 334] width 194 height 26
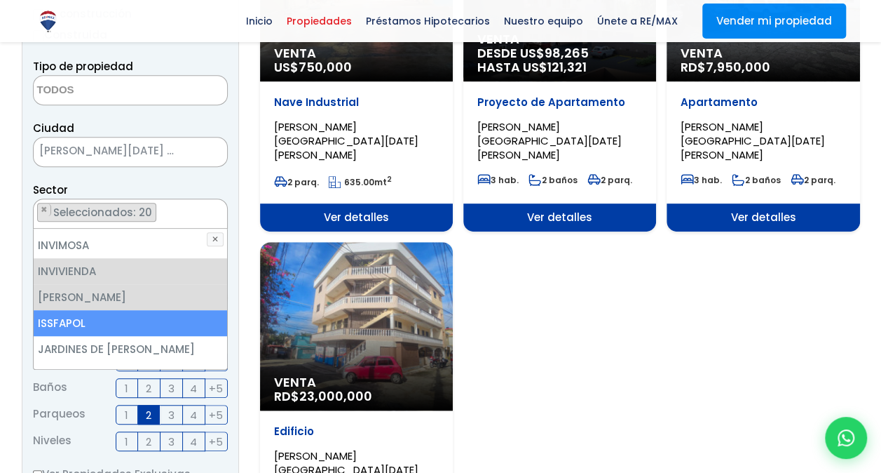
scroll to position [1642, 0]
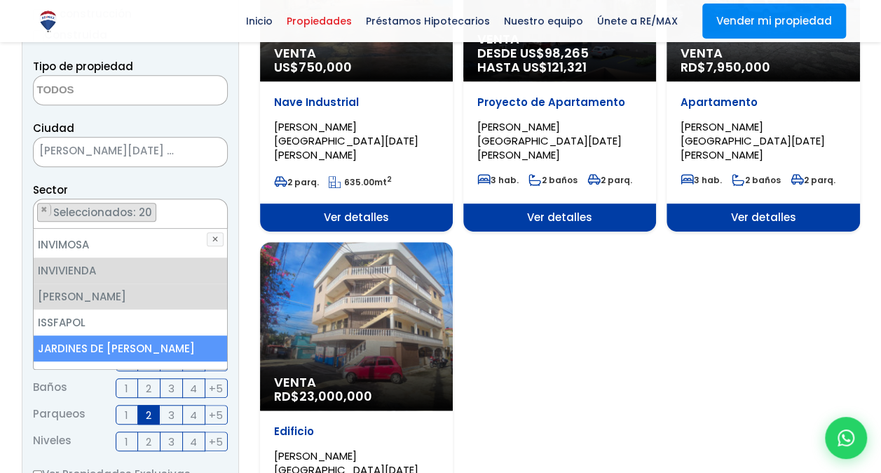
click at [123, 335] on li "JARDINES DE [PERSON_NAME]" at bounding box center [131, 348] width 194 height 26
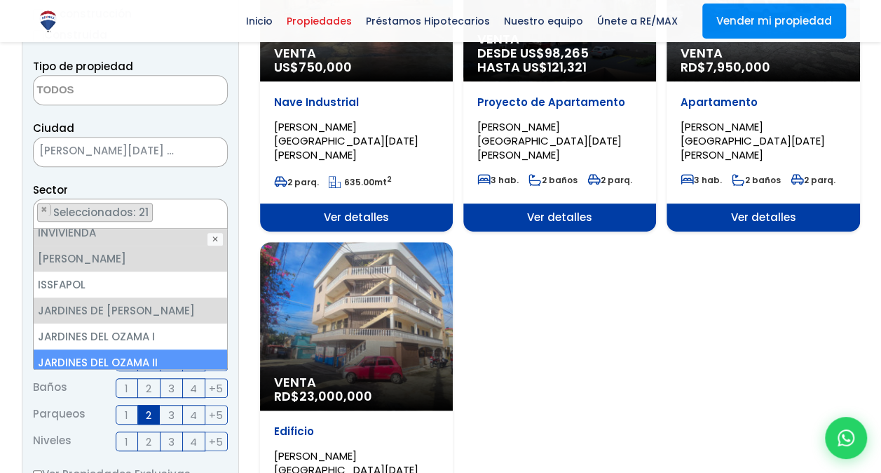
scroll to position [1680, 0]
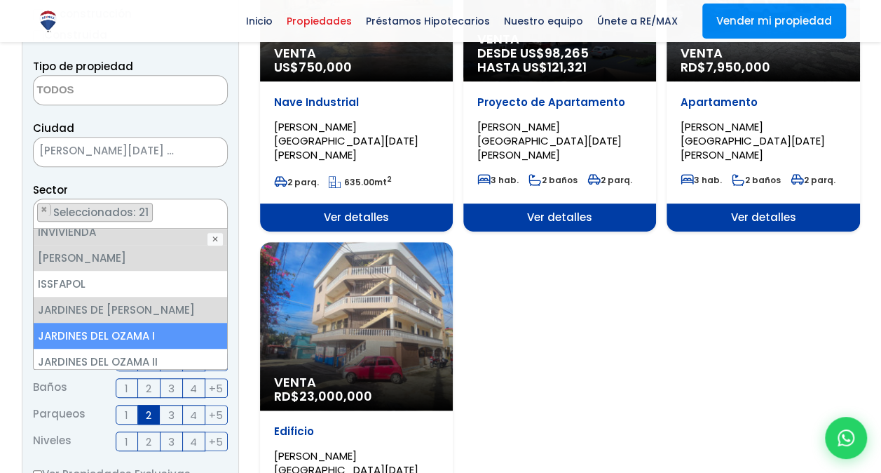
click at [136, 323] on li "JARDINES DEL OZAMA I" at bounding box center [131, 336] width 194 height 26
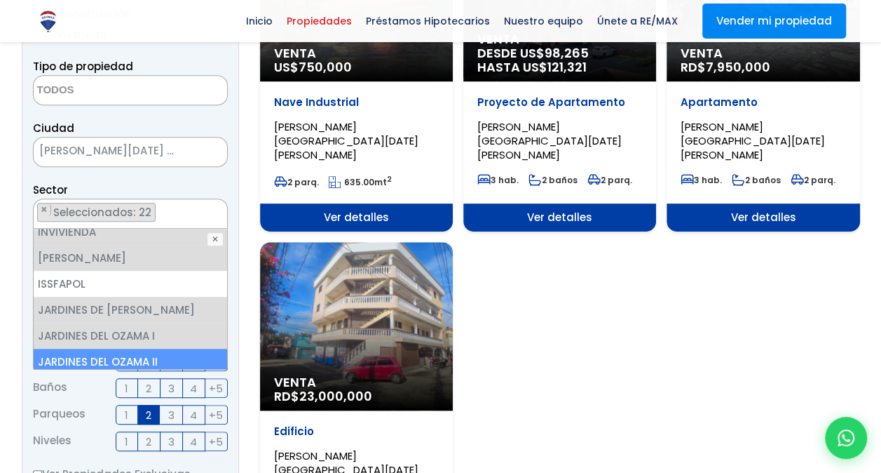
click at [133, 349] on li "JARDINES DEL OZAMA II" at bounding box center [131, 362] width 194 height 26
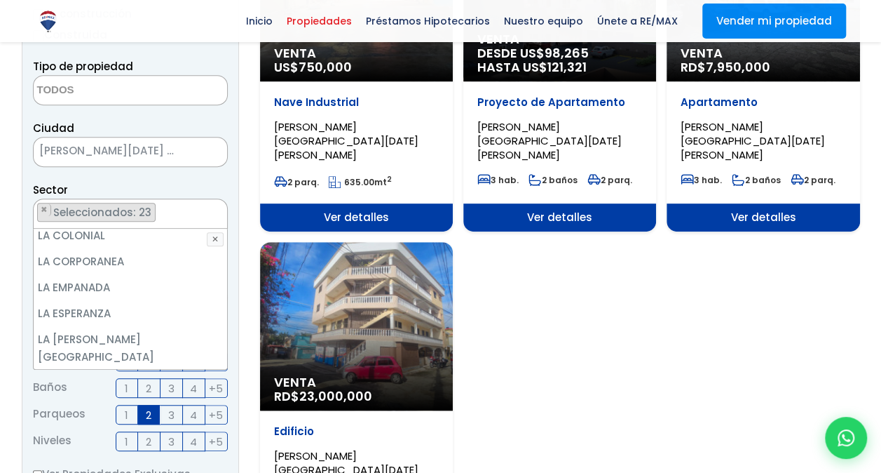
scroll to position [2101, 0]
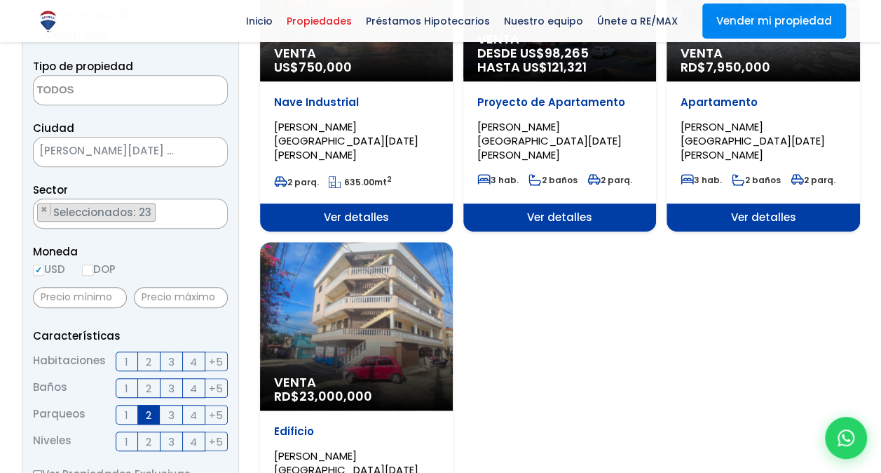
click at [11, 346] on div at bounding box center [440, 346] width 881 height 1119
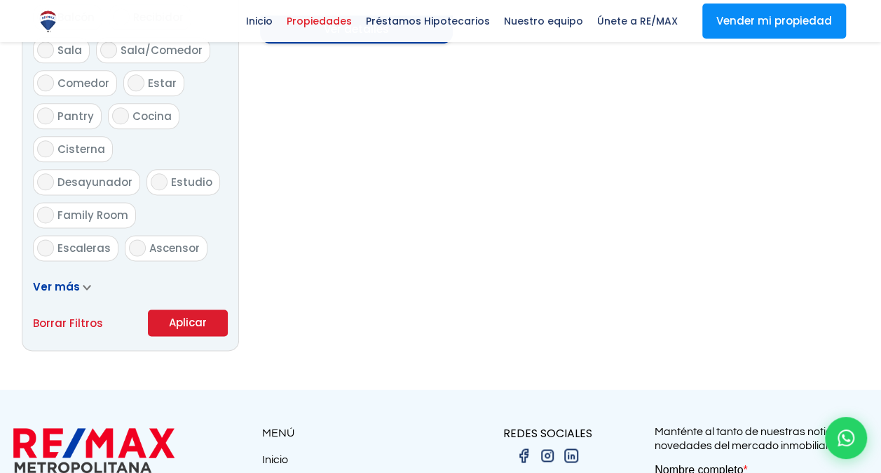
scroll to position [806, 0]
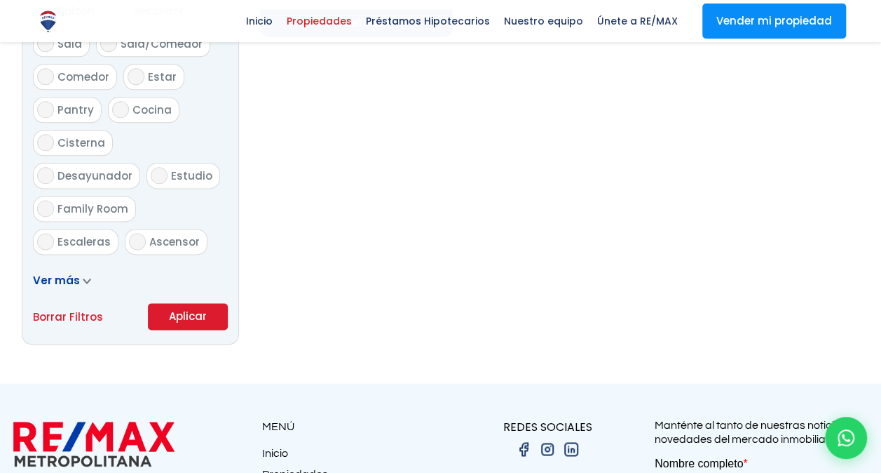
click at [175, 316] on button "Aplicar" at bounding box center [188, 316] width 80 height 27
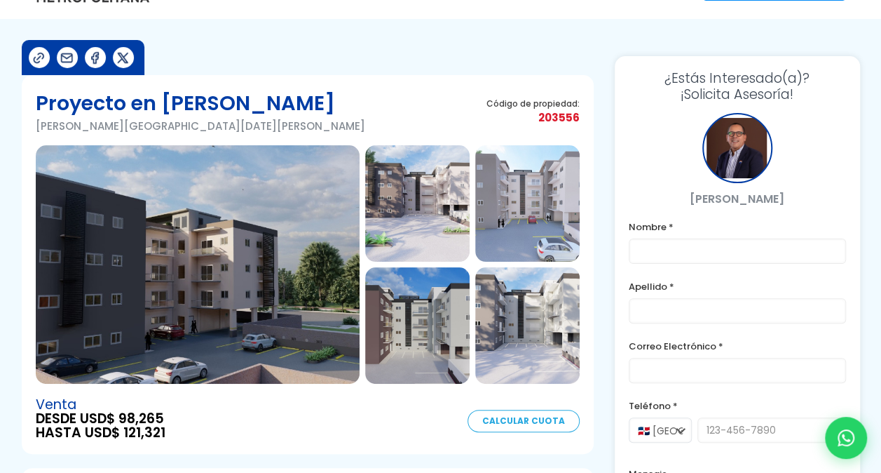
scroll to position [53, 0]
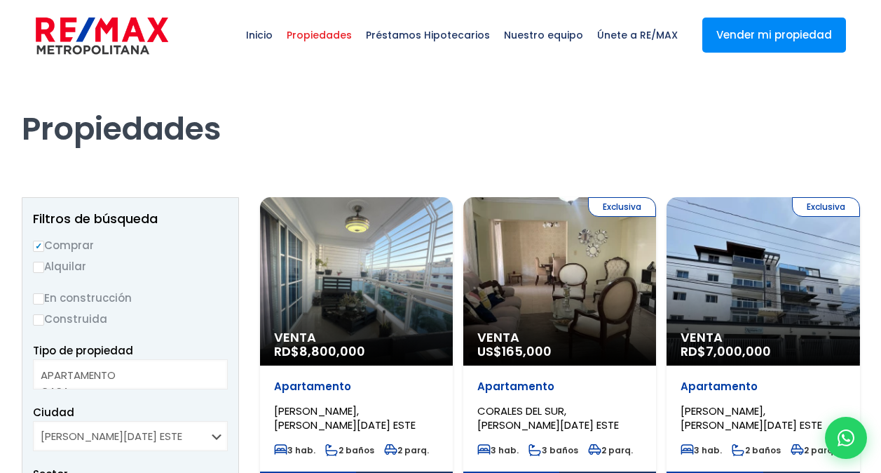
select select
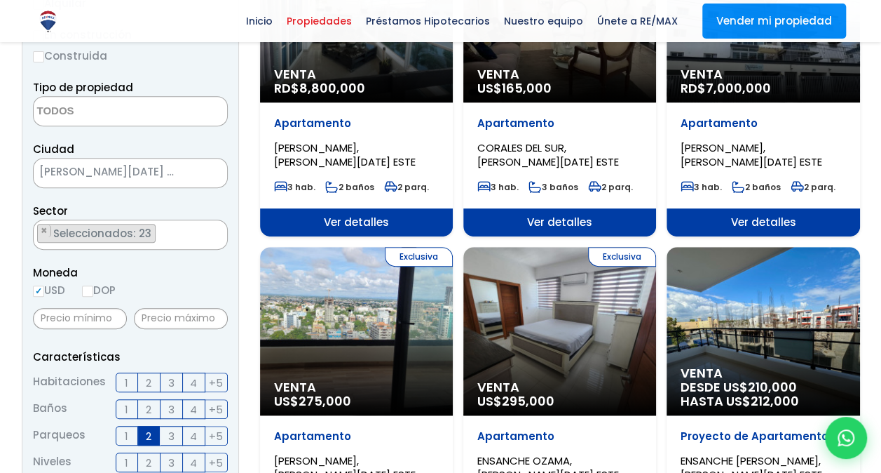
scroll to position [263, 0]
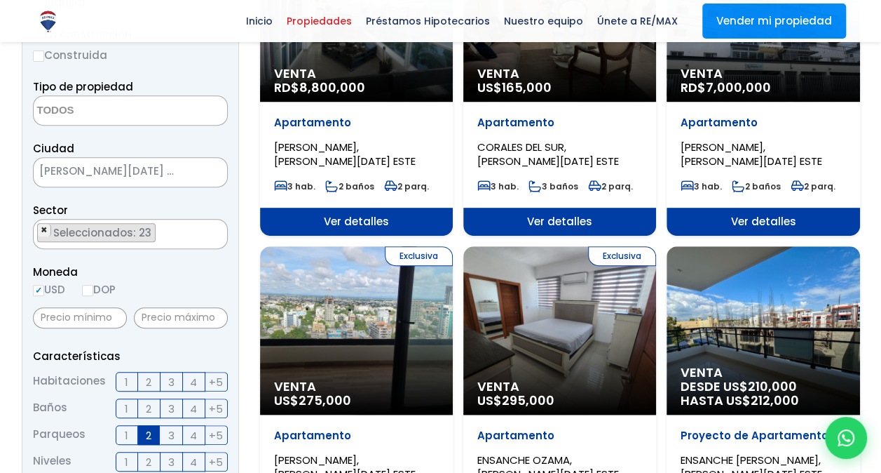
click at [43, 227] on span "×" at bounding box center [44, 230] width 7 height 13
click at [43, 230] on span "×" at bounding box center [44, 230] width 7 height 13
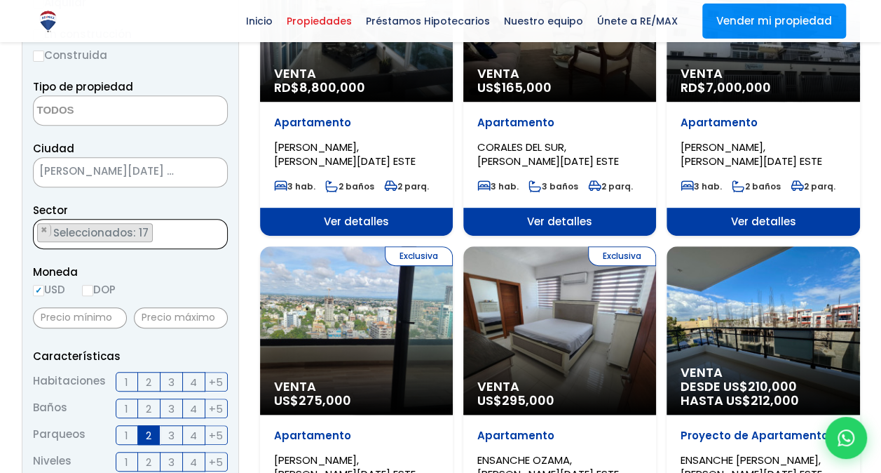
click at [43, 230] on span "×" at bounding box center [44, 230] width 7 height 13
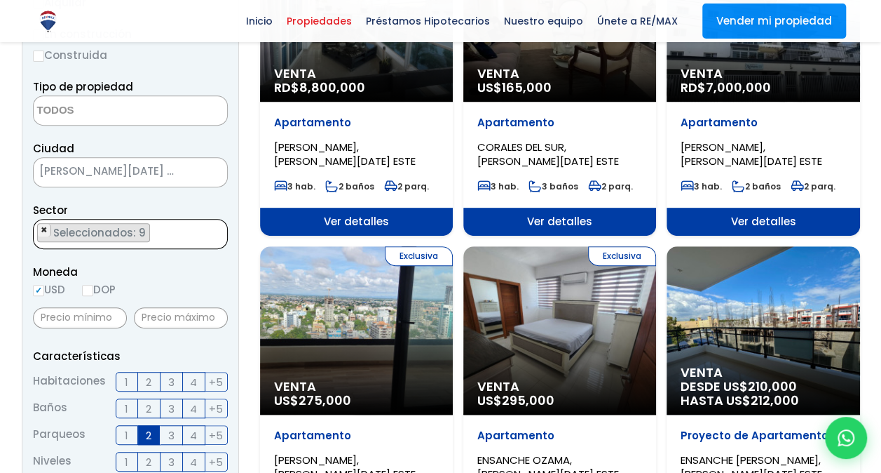
click at [43, 230] on span "×" at bounding box center [44, 230] width 7 height 13
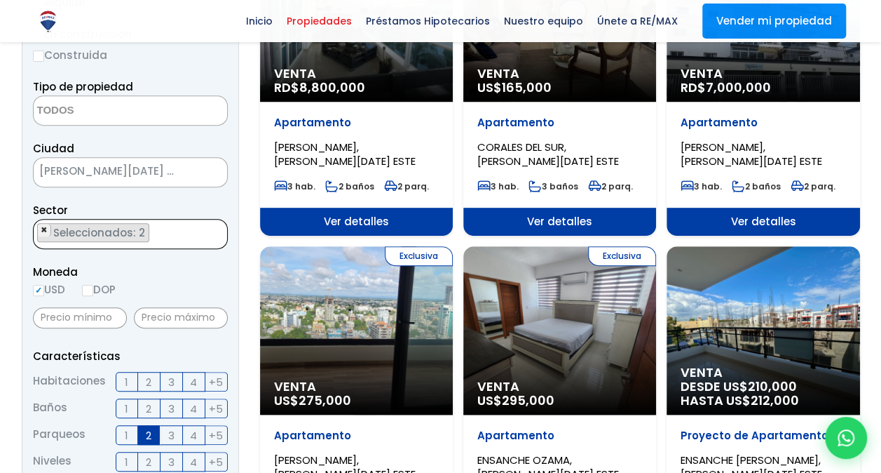
click at [43, 230] on span "×" at bounding box center [44, 230] width 7 height 13
select select "13165"
click at [43, 230] on span "×" at bounding box center [44, 230] width 7 height 13
select select
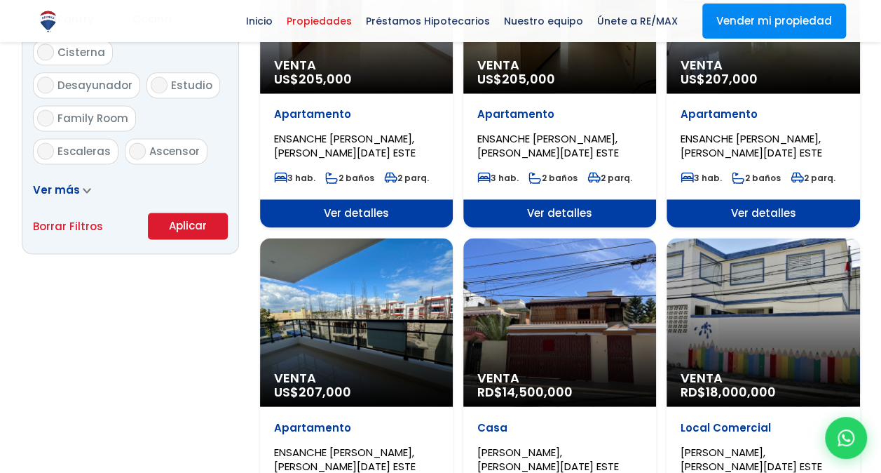
scroll to position [918, 0]
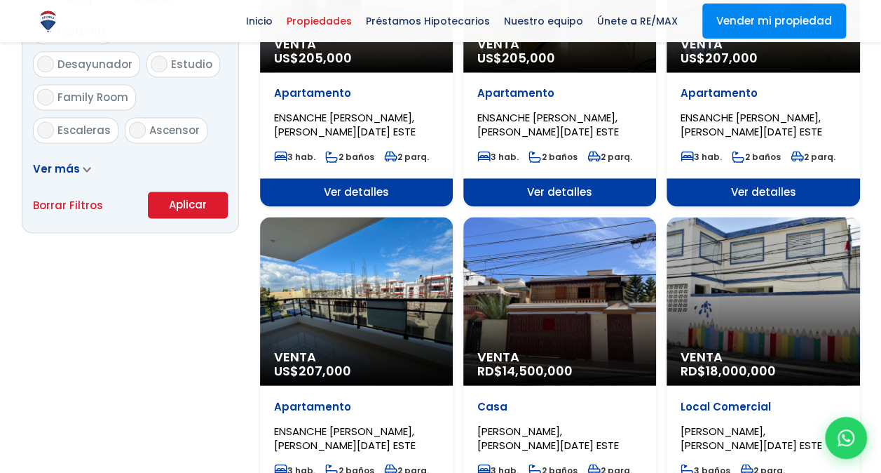
click at [199, 202] on button "Aplicar" at bounding box center [188, 204] width 80 height 27
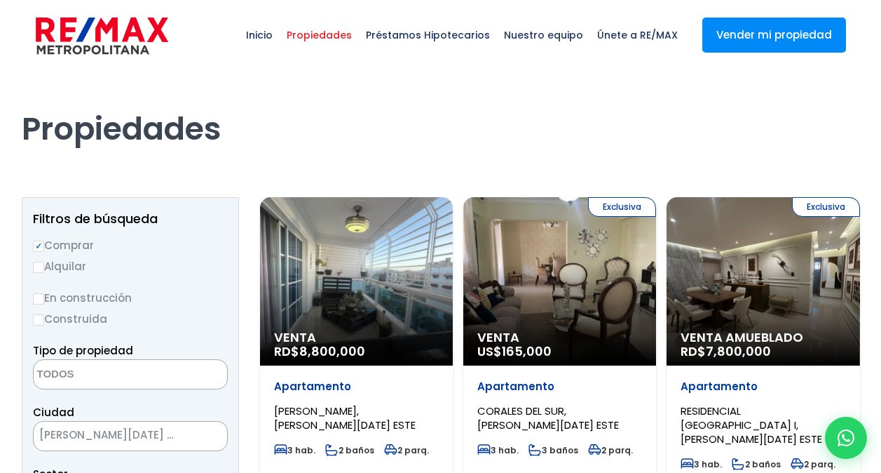
select select
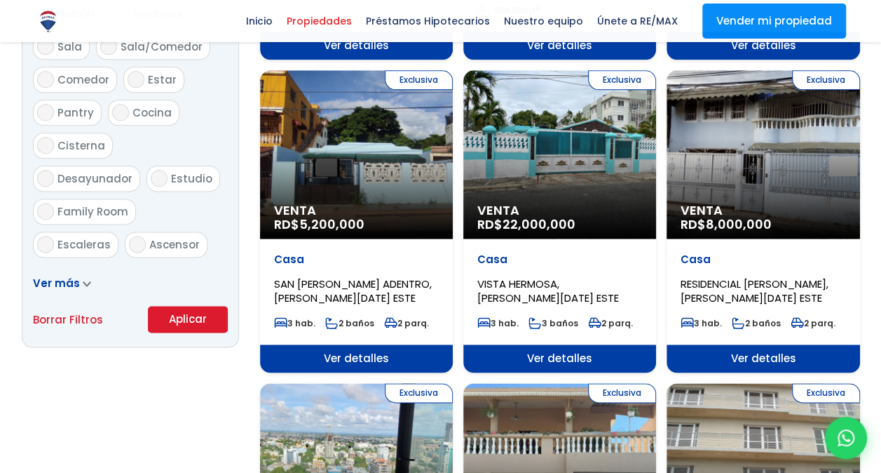
scroll to position [805, 0]
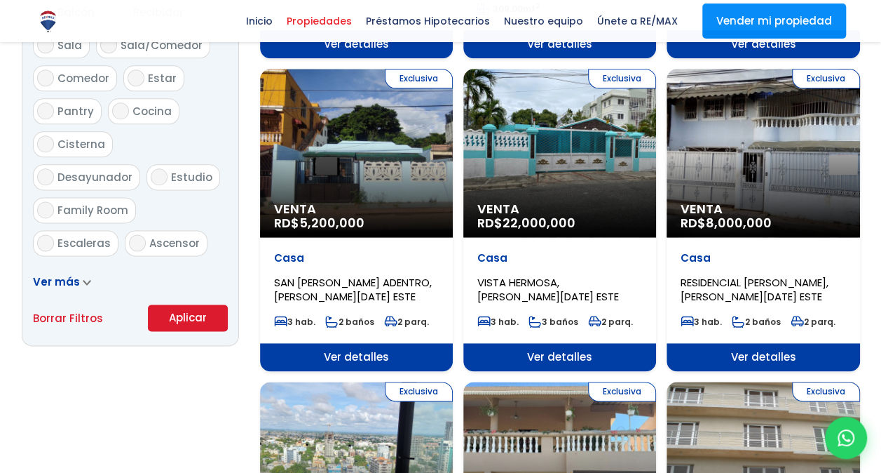
click at [59, 281] on span "Ver más" at bounding box center [56, 281] width 47 height 15
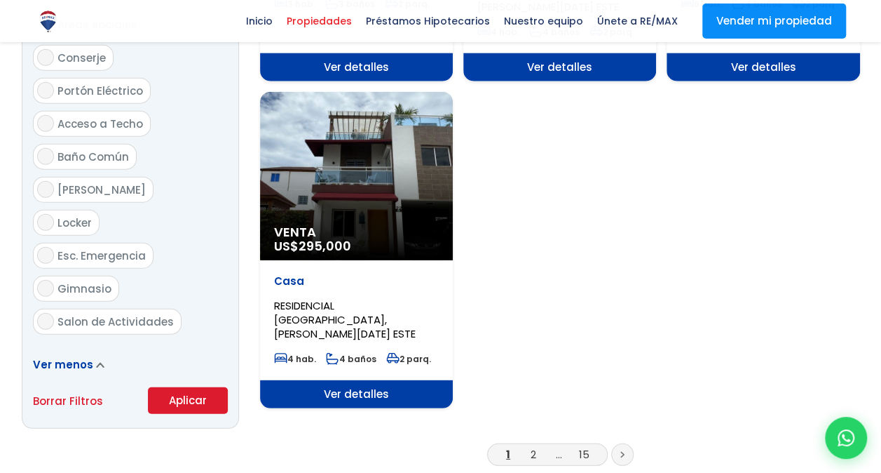
scroll to position [1750, 0]
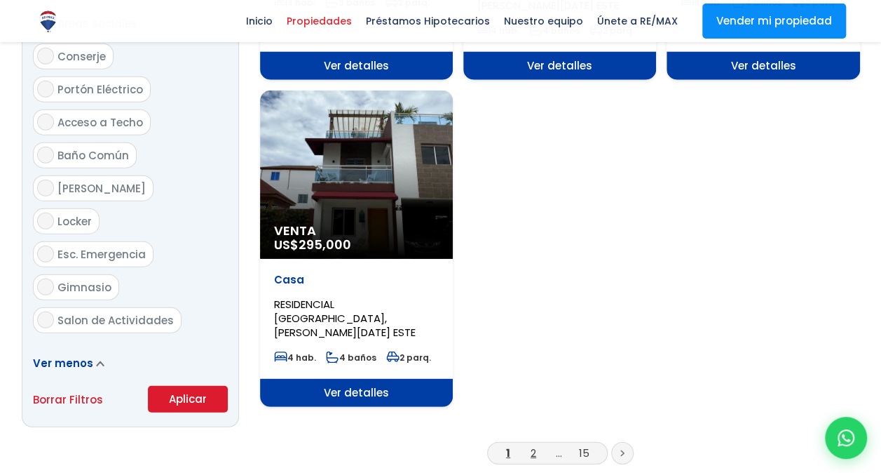
click at [531, 445] on link "2" at bounding box center [534, 452] width 6 height 15
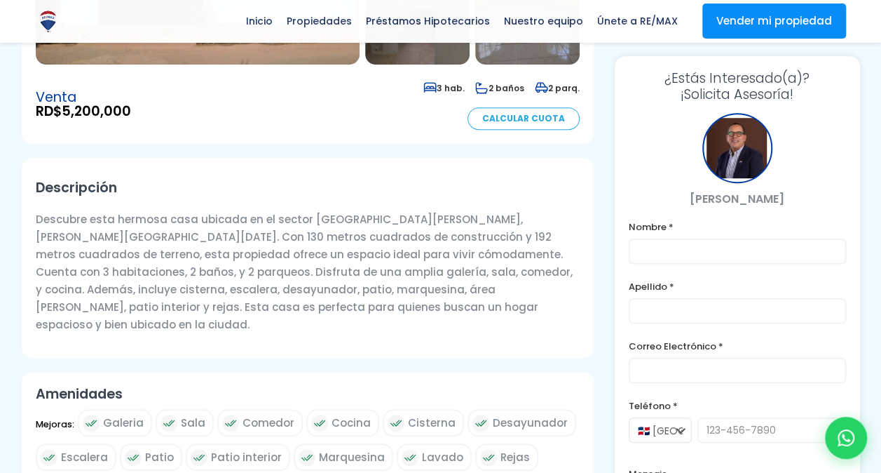
scroll to position [399, 0]
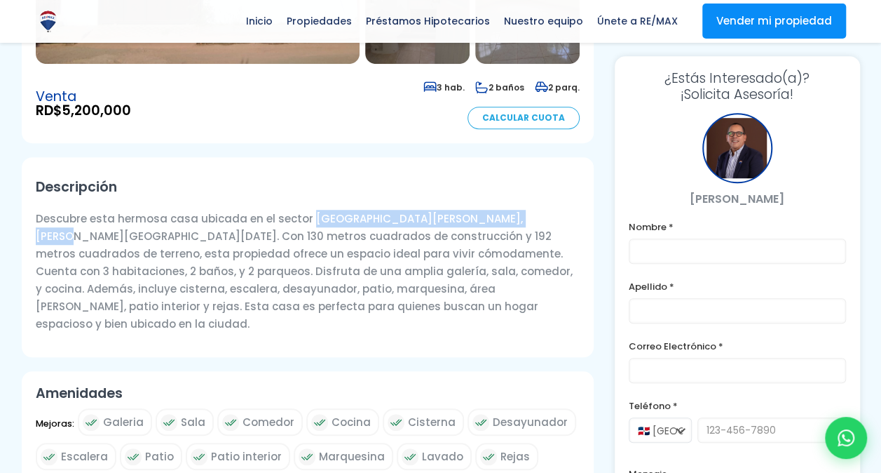
drag, startPoint x: 304, startPoint y: 190, endPoint x: 512, endPoint y: 181, distance: 207.8
click at [512, 210] on p "Descubre esta hermosa casa ubicada en el sector [GEOGRAPHIC_DATA][PERSON_NAME],…" at bounding box center [308, 271] width 544 height 123
copy p "San Isidro Adentro, Santo Domingo Este"
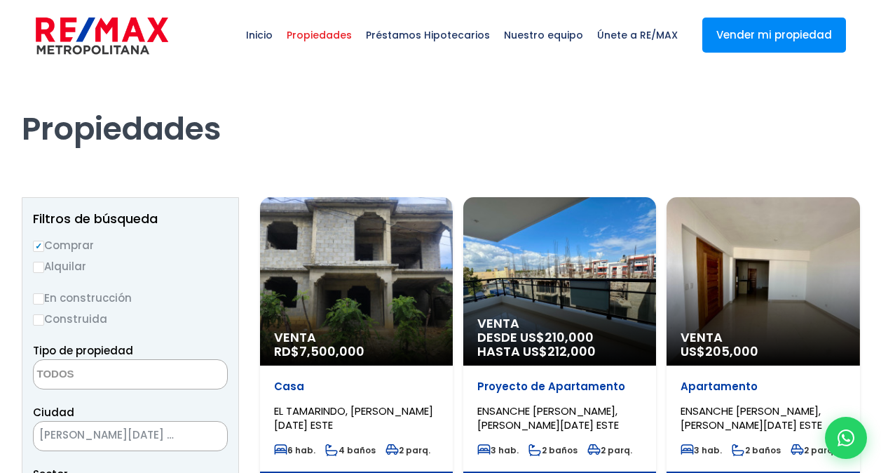
select select
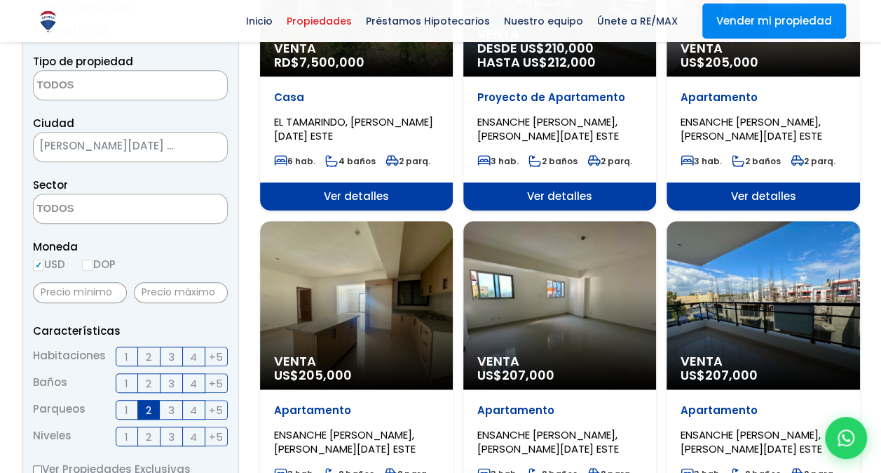
scroll to position [289, 0]
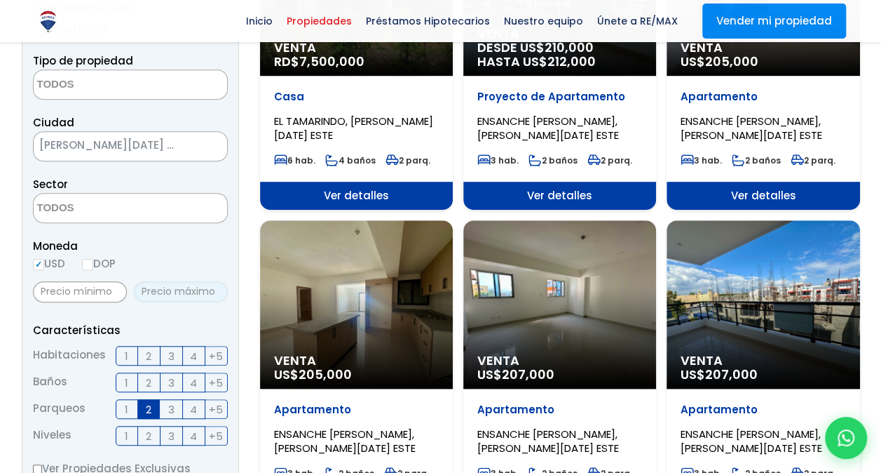
click at [161, 286] on input "text" at bounding box center [181, 291] width 94 height 21
type input "100,000"
click at [220, 311] on form "Comprar Alquilar En construcción Construida Tipo de propiedad APARTAMENTO CASA …" at bounding box center [130, 397] width 195 height 900
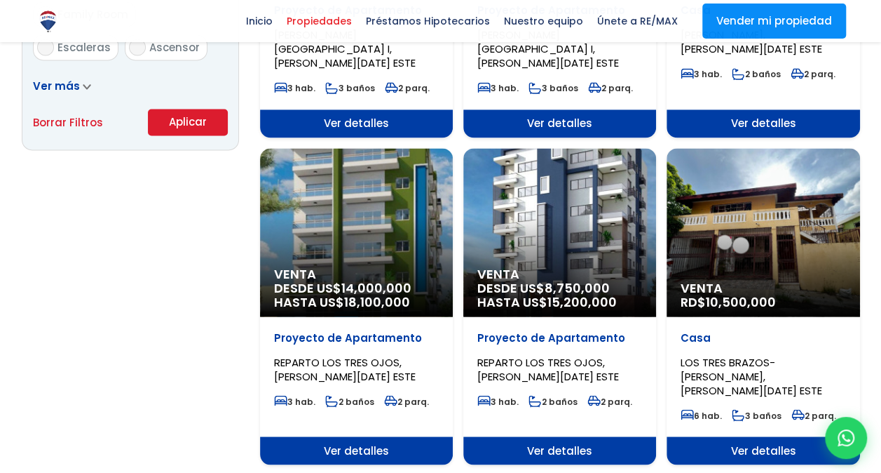
scroll to position [1022, 0]
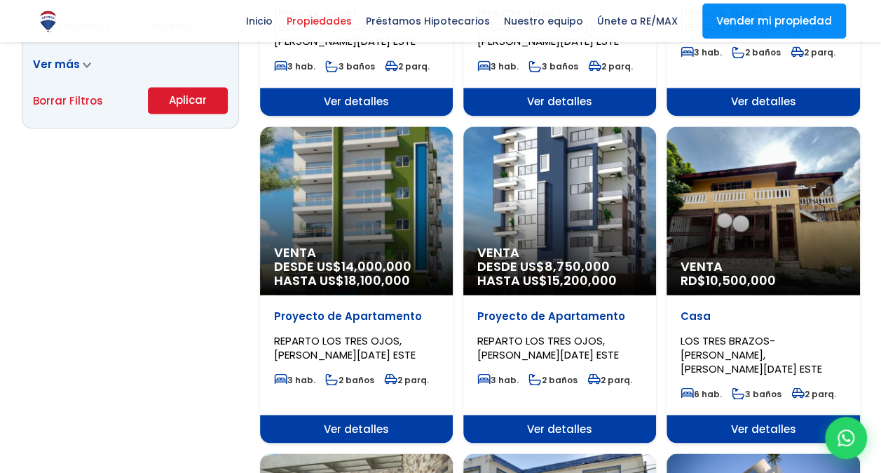
click at [185, 100] on button "Aplicar" at bounding box center [188, 100] width 80 height 27
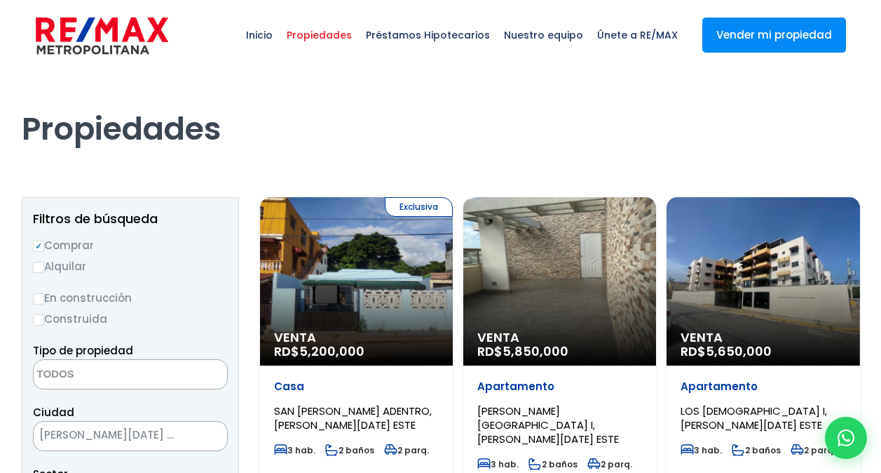
select select
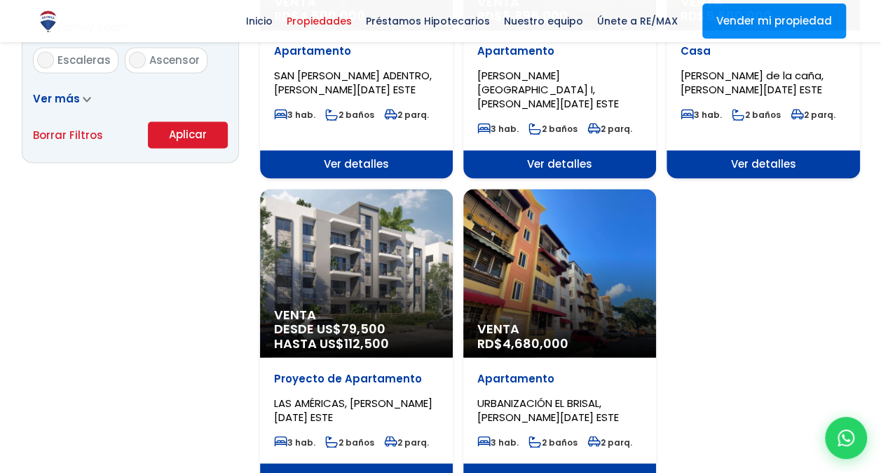
scroll to position [989, 0]
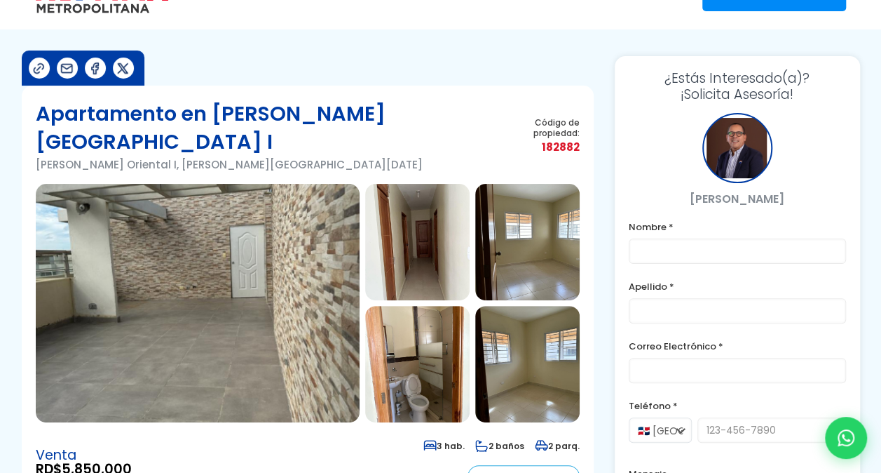
scroll to position [25, 0]
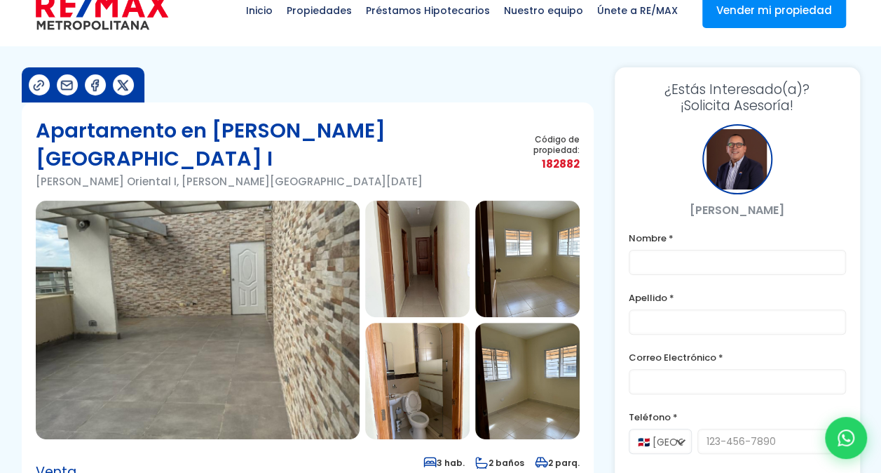
click at [534, 337] on img at bounding box center [527, 381] width 104 height 116
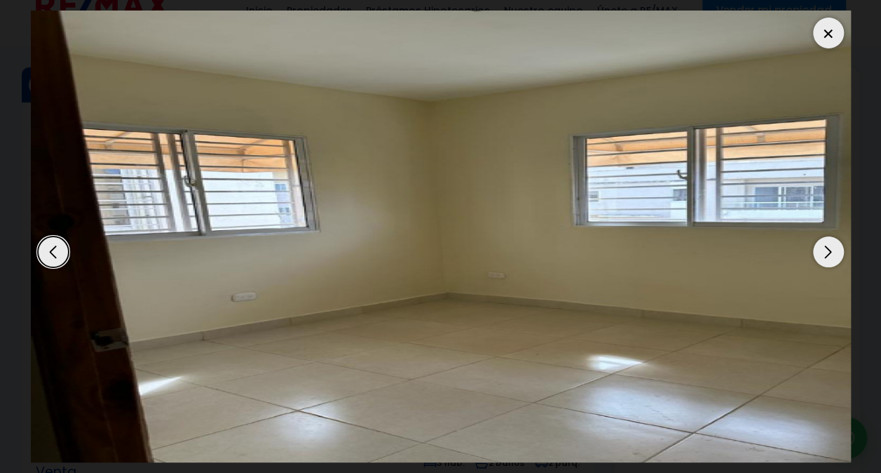
click at [823, 250] on div "Next slide" at bounding box center [828, 251] width 31 height 31
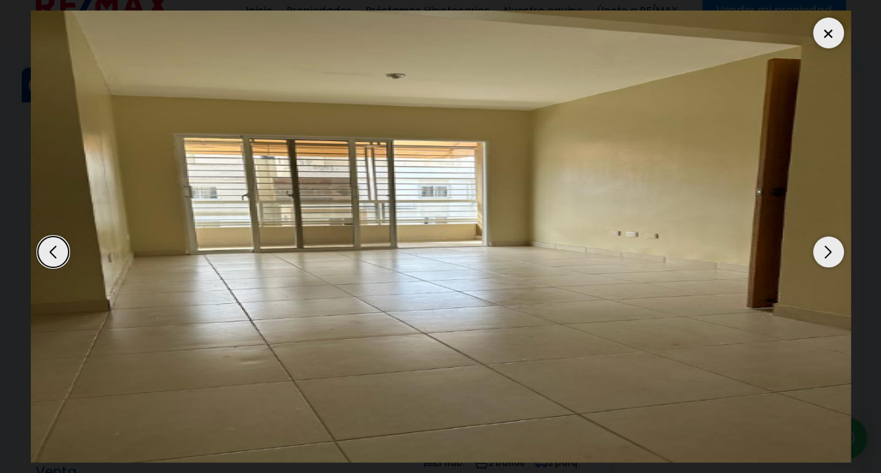
click at [823, 250] on div "Next slide" at bounding box center [828, 251] width 31 height 31
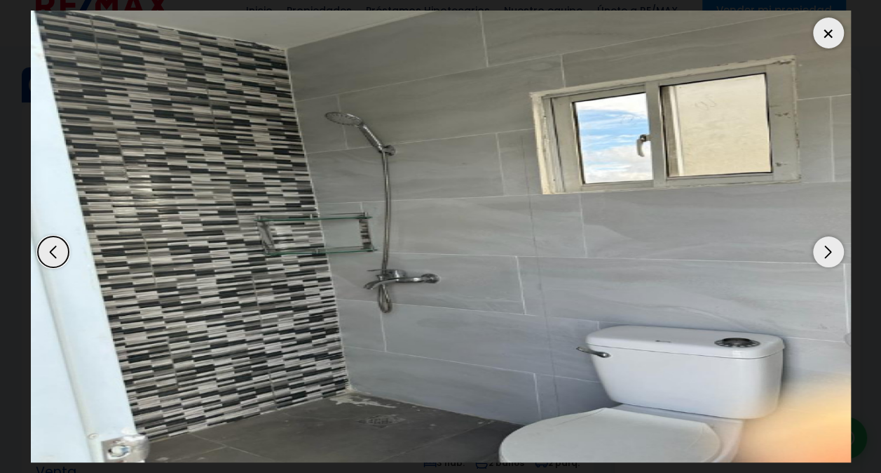
click at [823, 250] on div "Next slide" at bounding box center [828, 251] width 31 height 31
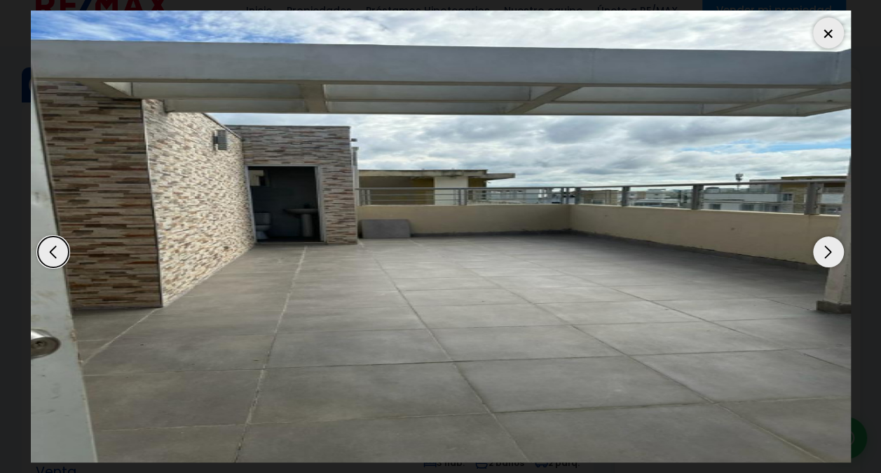
click at [823, 250] on div "Next slide" at bounding box center [828, 251] width 31 height 31
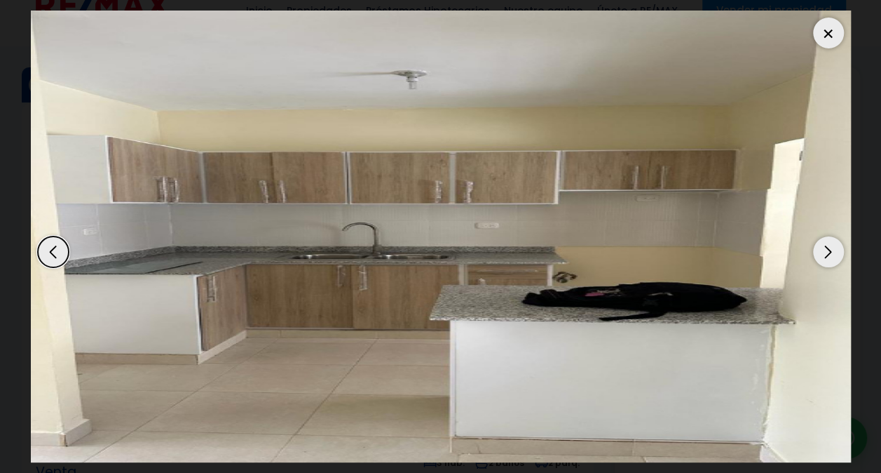
click at [823, 250] on div "Next slide" at bounding box center [828, 251] width 31 height 31
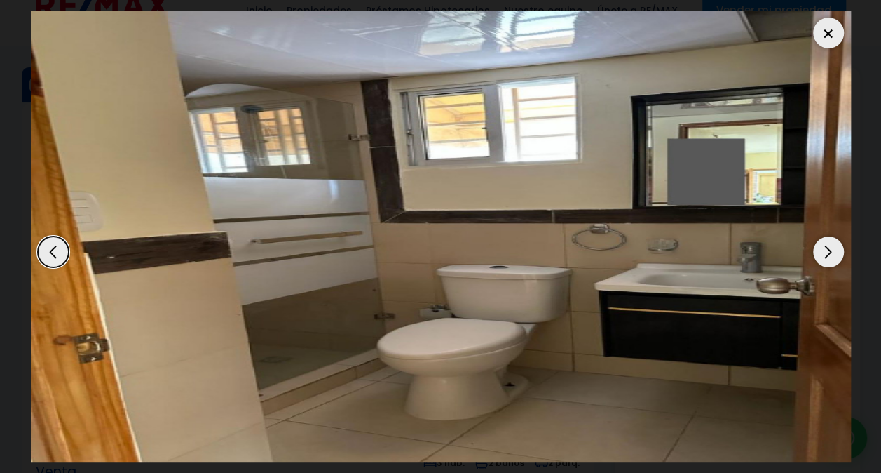
click at [823, 250] on div "Next slide" at bounding box center [828, 251] width 31 height 31
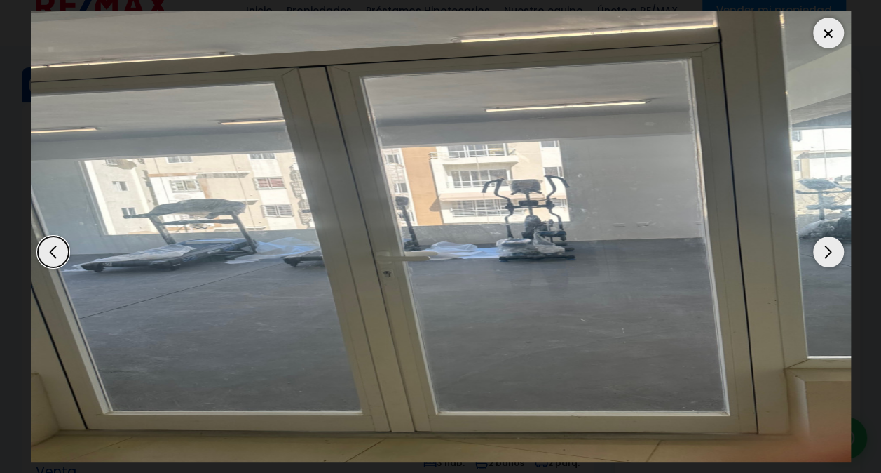
click at [827, 34] on div at bounding box center [828, 33] width 31 height 31
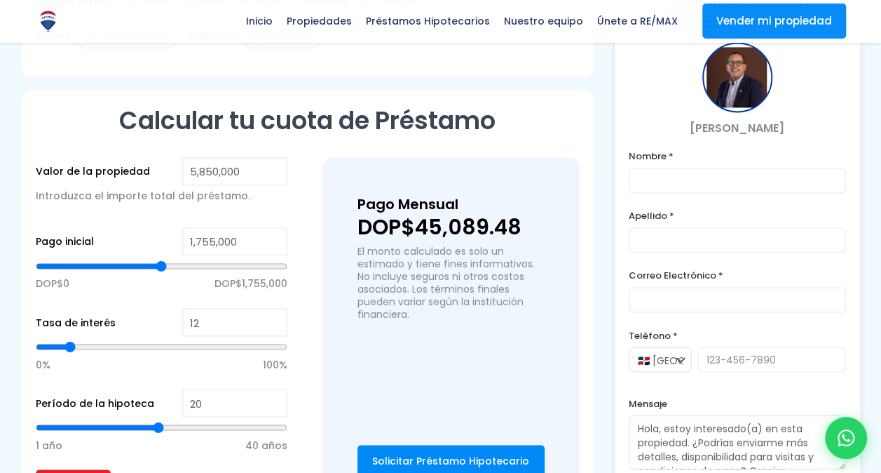
scroll to position [1001, 0]
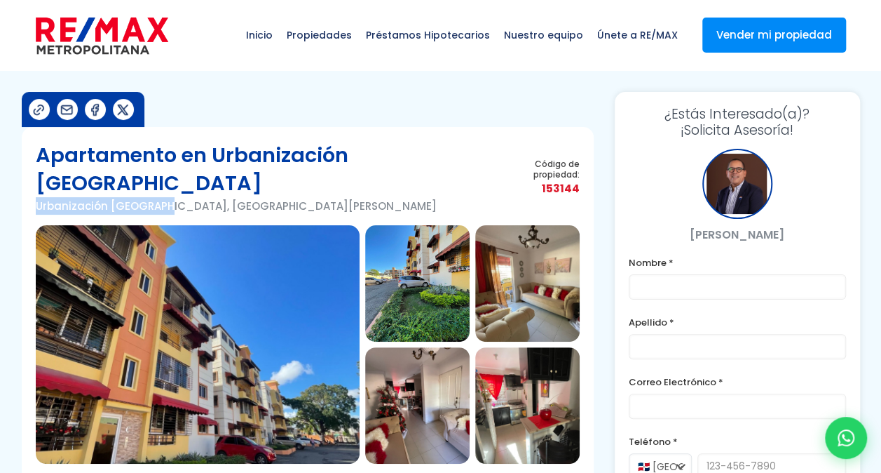
drag, startPoint x: 36, startPoint y: 175, endPoint x: 147, endPoint y: 177, distance: 110.8
click at [147, 197] on p "Urbanización [GEOGRAPHIC_DATA], [GEOGRAPHIC_DATA][PERSON_NAME]" at bounding box center [268, 206] width 464 height 18
copy p "Urbanización El Brisal"
